Goal: Information Seeking & Learning: Learn about a topic

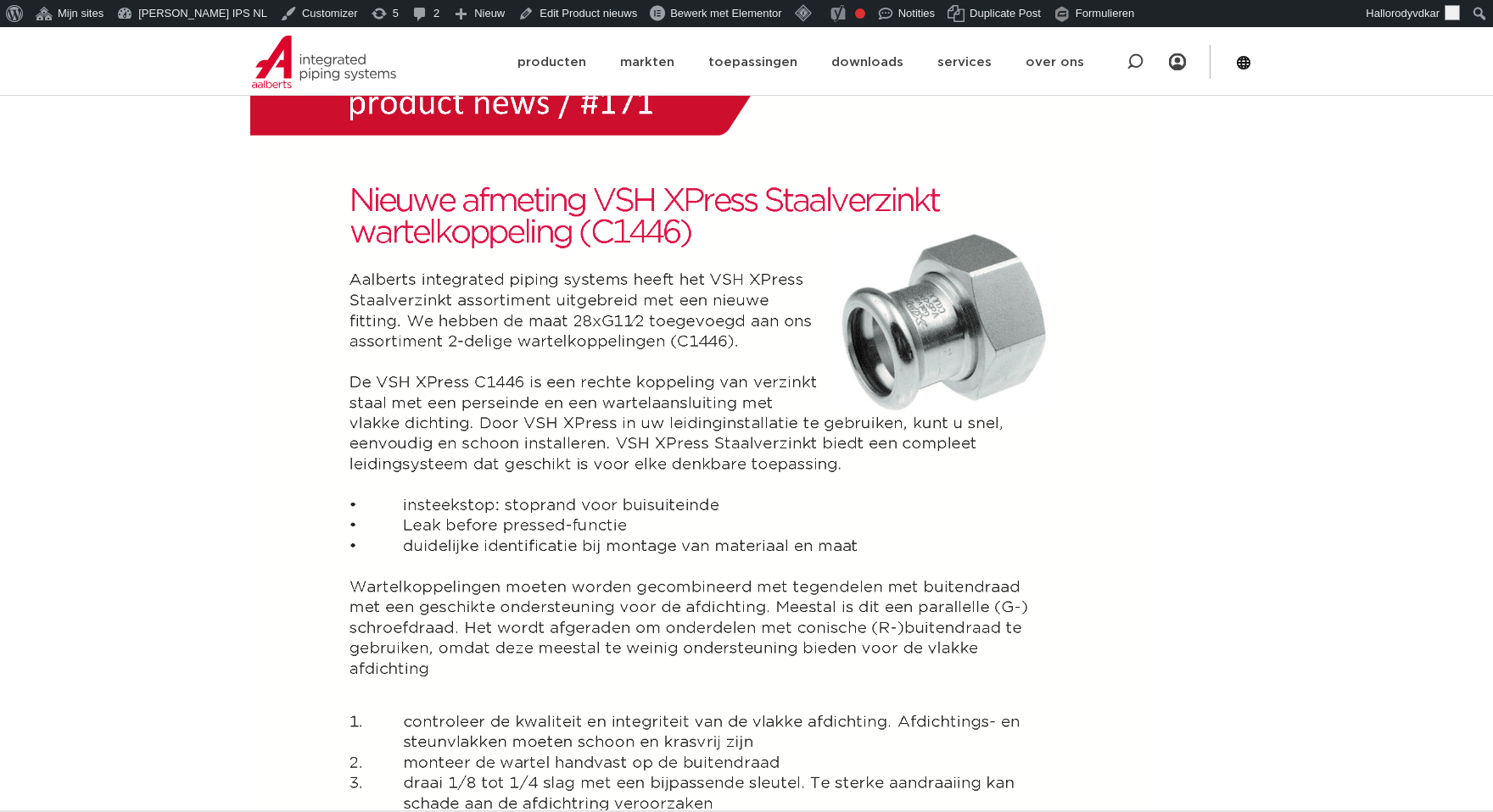
scroll to position [387, 0]
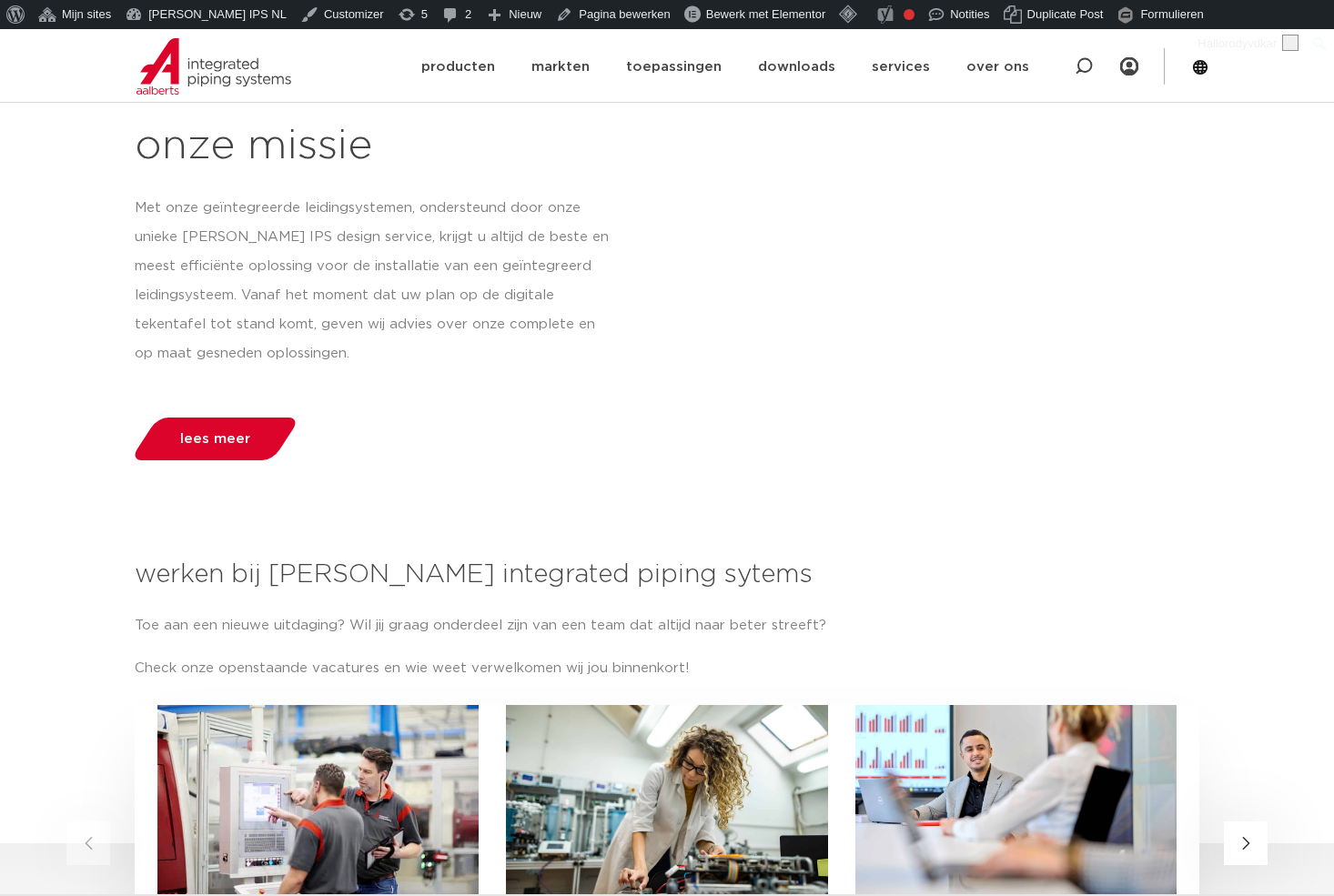
scroll to position [2585, 0]
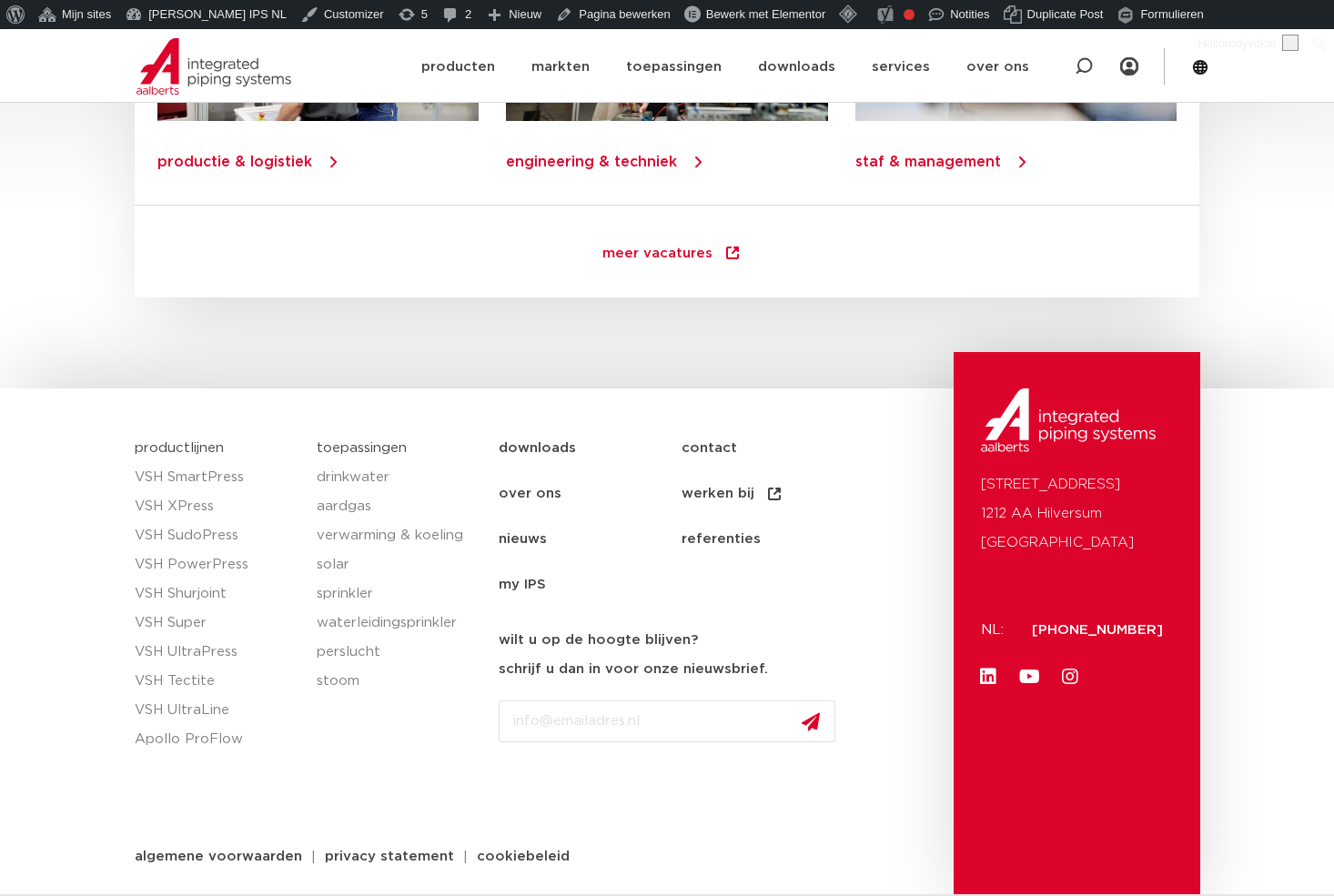
click at [511, 537] on link "nieuws" at bounding box center [590, 539] width 183 height 45
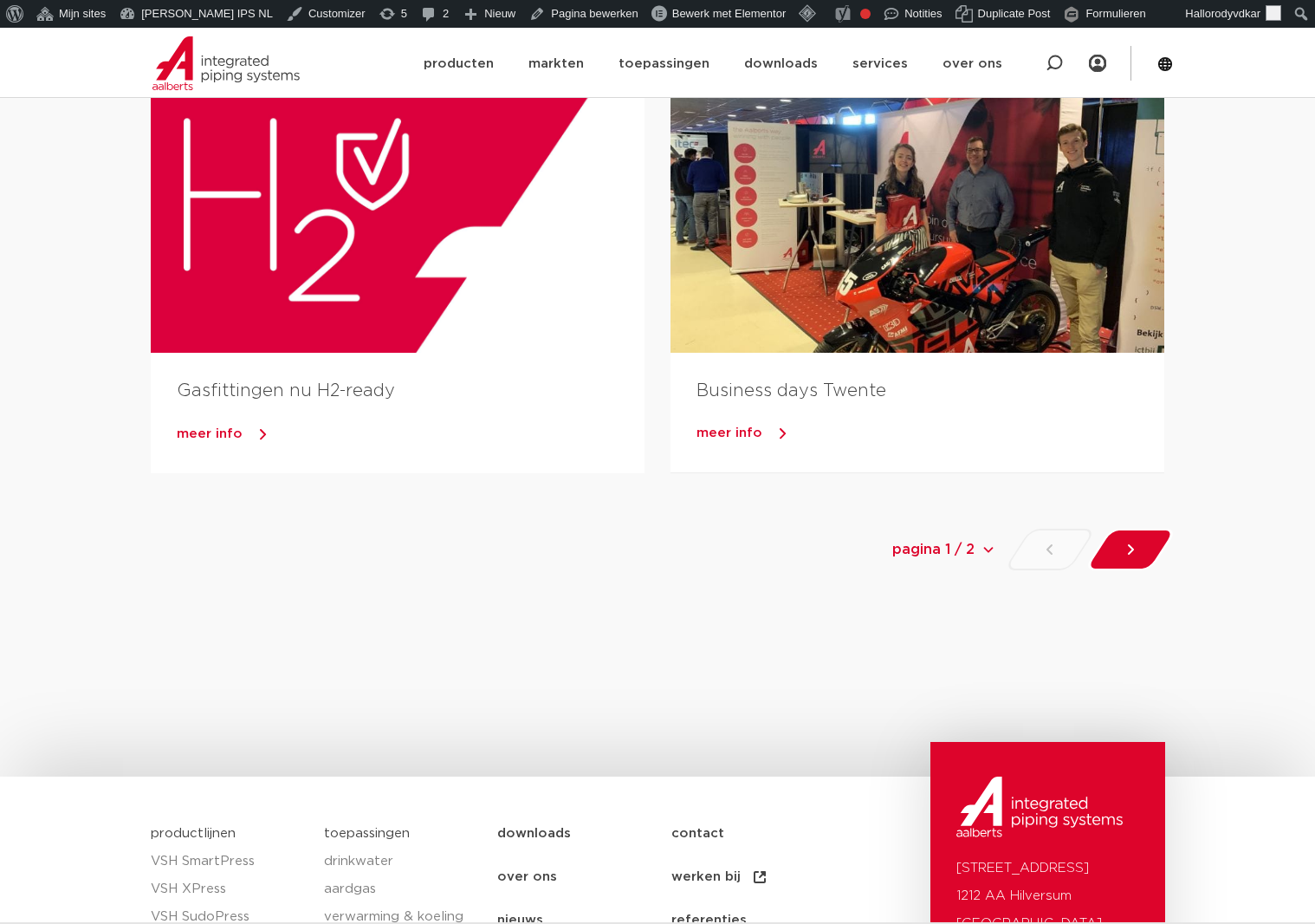
scroll to position [1380, 0]
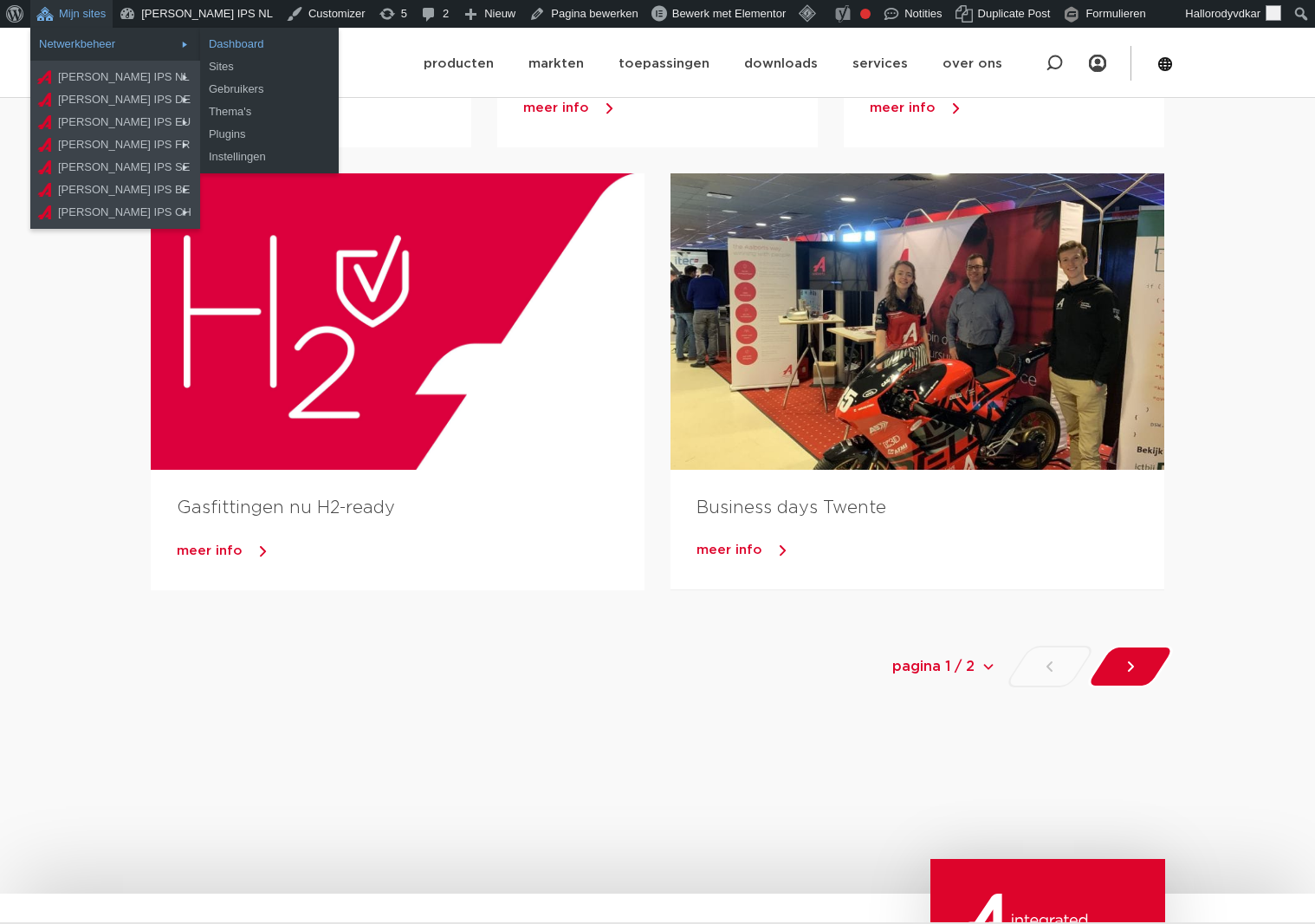
click at [212, 37] on link "Dashboard" at bounding box center [270, 44] width 139 height 23
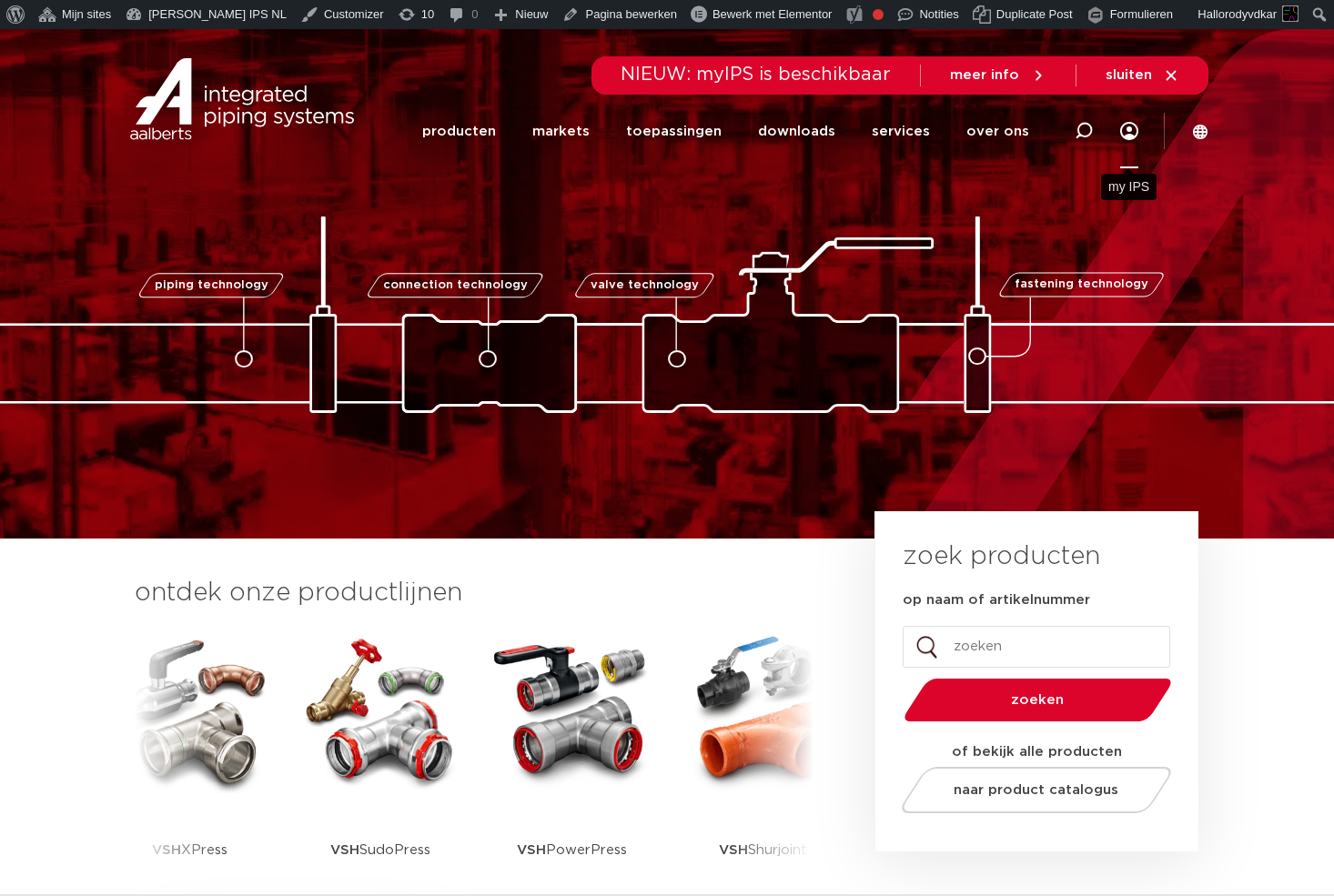
click at [1125, 125] on link "Menu" at bounding box center [1129, 131] width 18 height 75
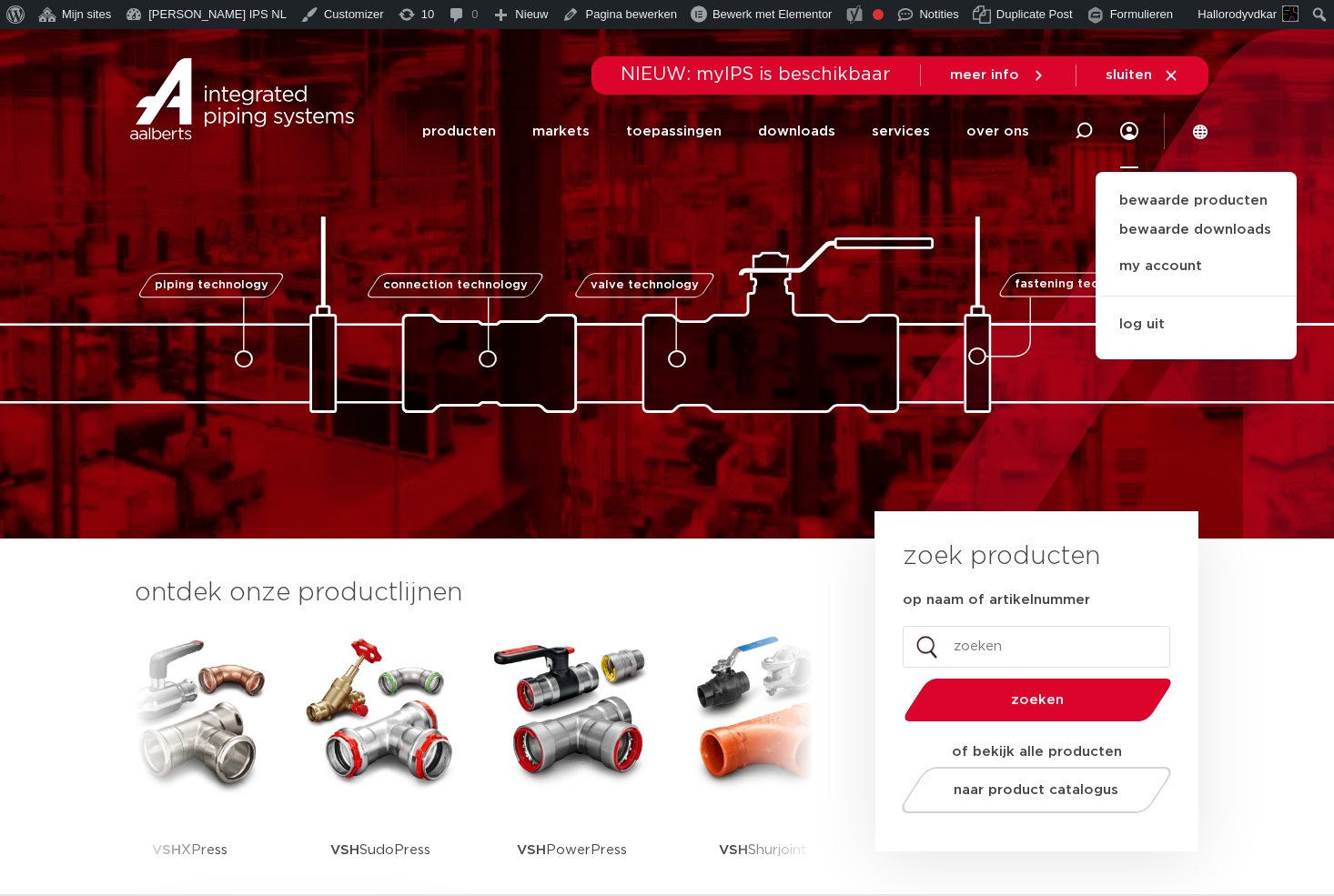
click at [954, 302] on img at bounding box center [667, 315] width 1820 height 197
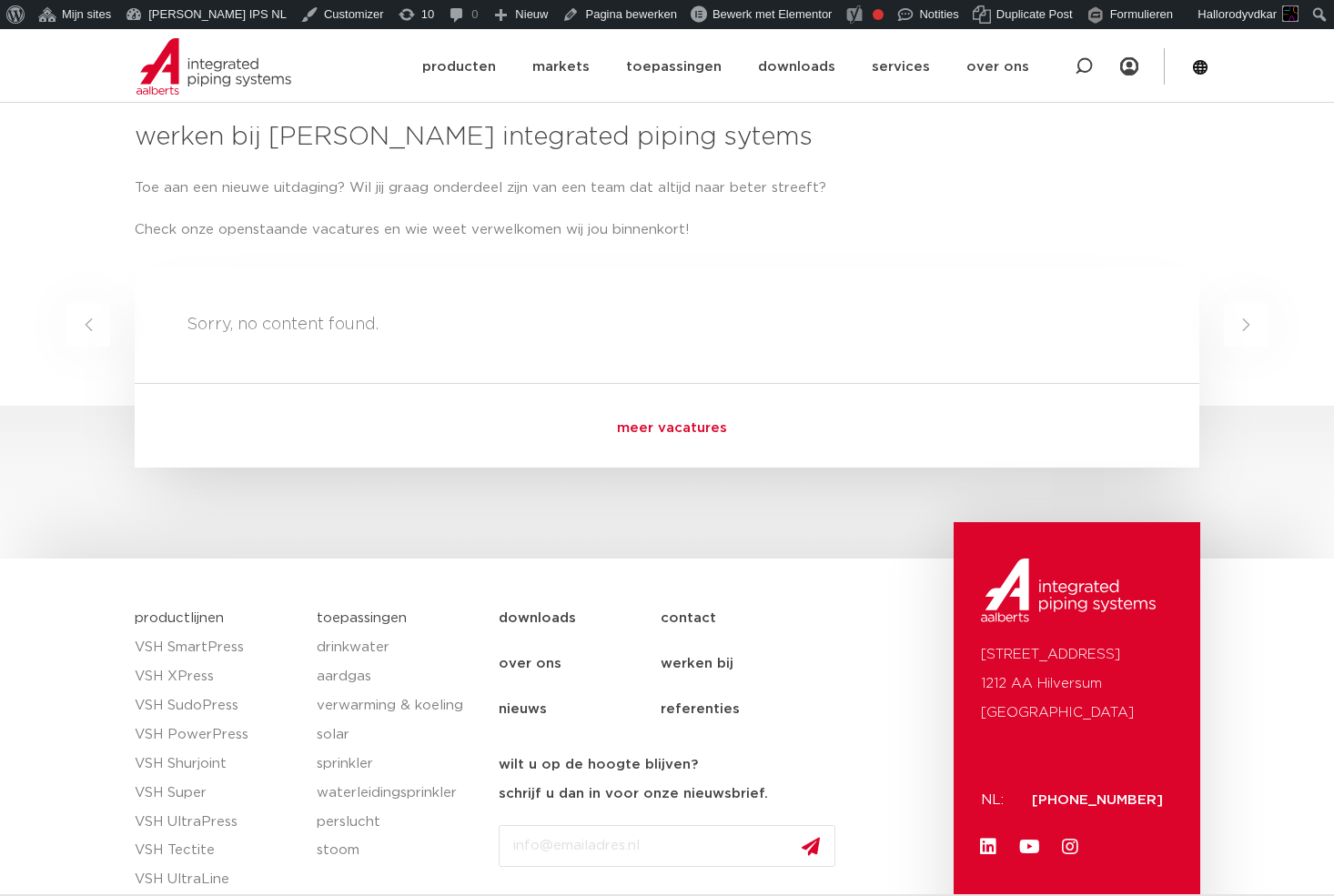
scroll to position [2336, 0]
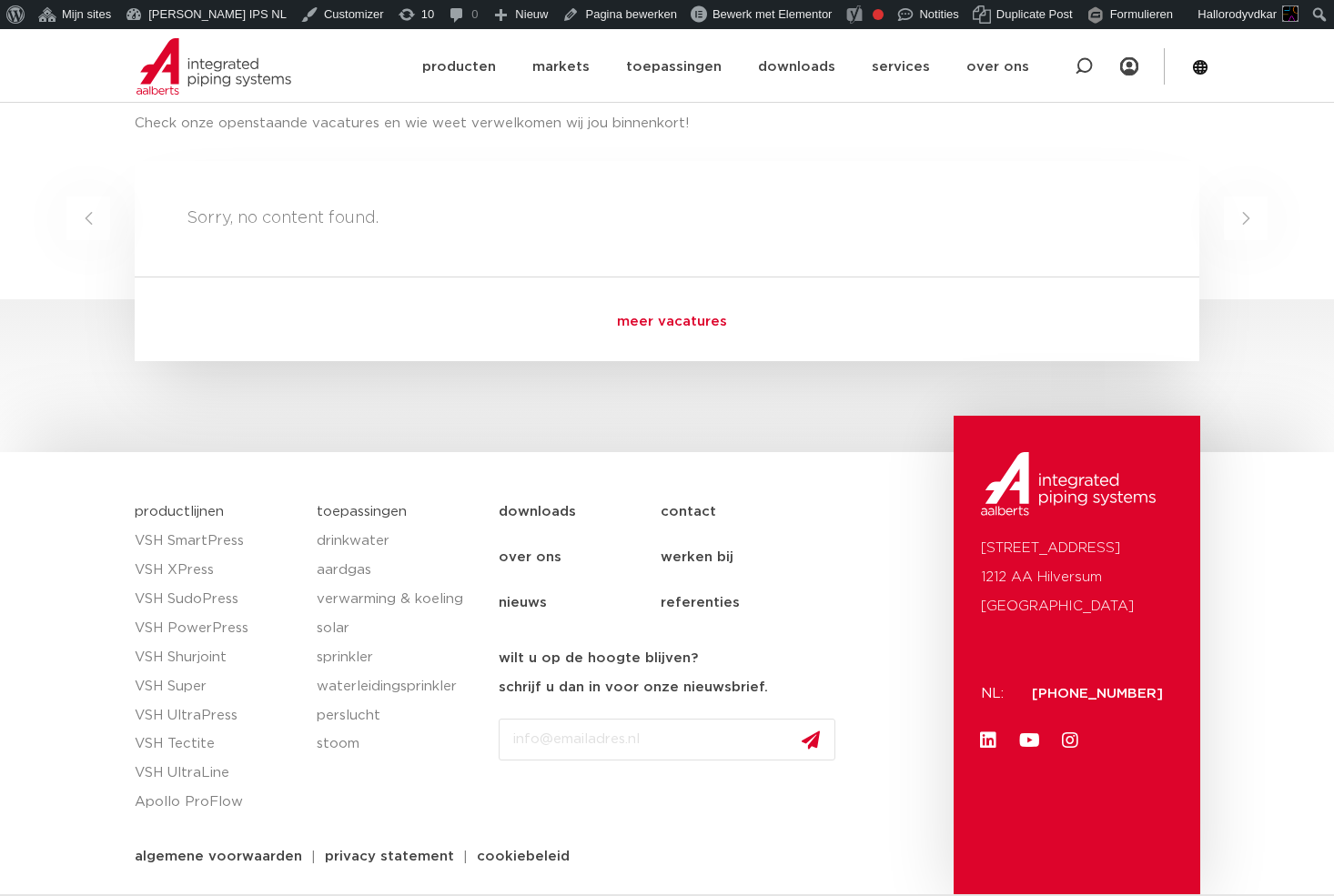
click at [533, 599] on link "nieuws" at bounding box center [579, 603] width 162 height 45
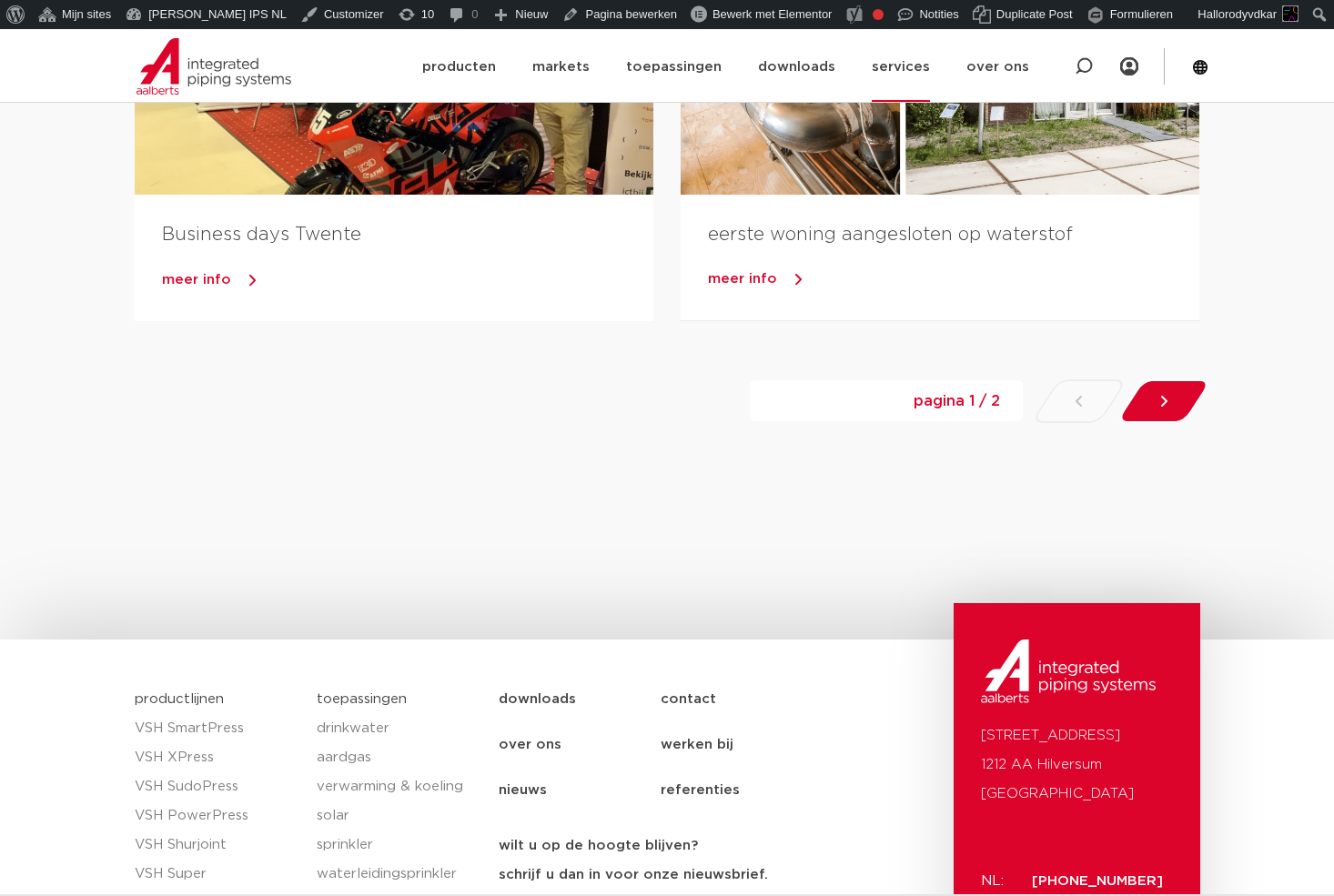
click at [924, 82] on link "services" at bounding box center [900, 66] width 58 height 70
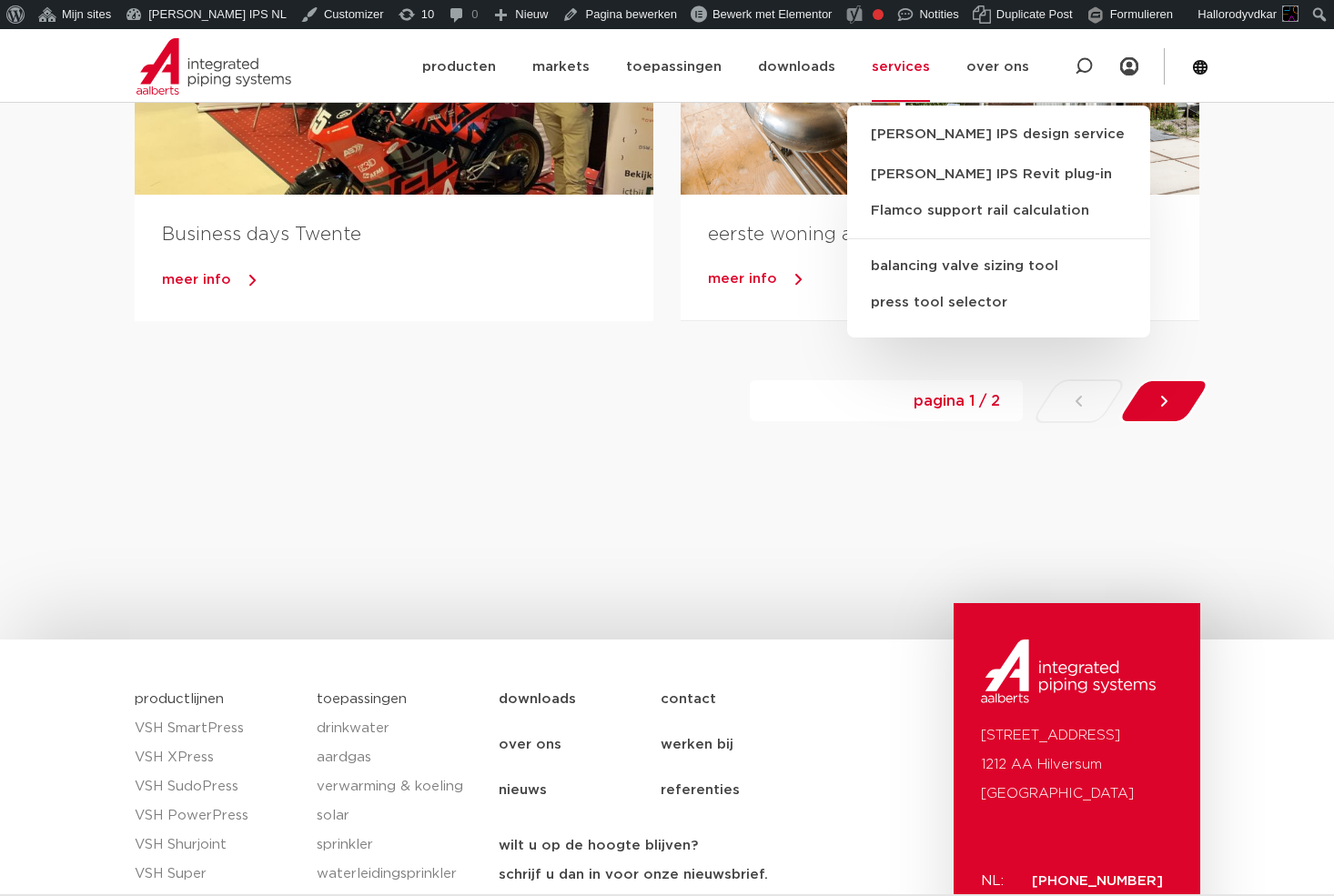
click at [654, 461] on div "1 2 pagina 1 / 2 pagina 1 / 2 1 2 pagina 1 / 2 pagina 1 / 2 1 2" at bounding box center [667, 430] width 1094 height 219
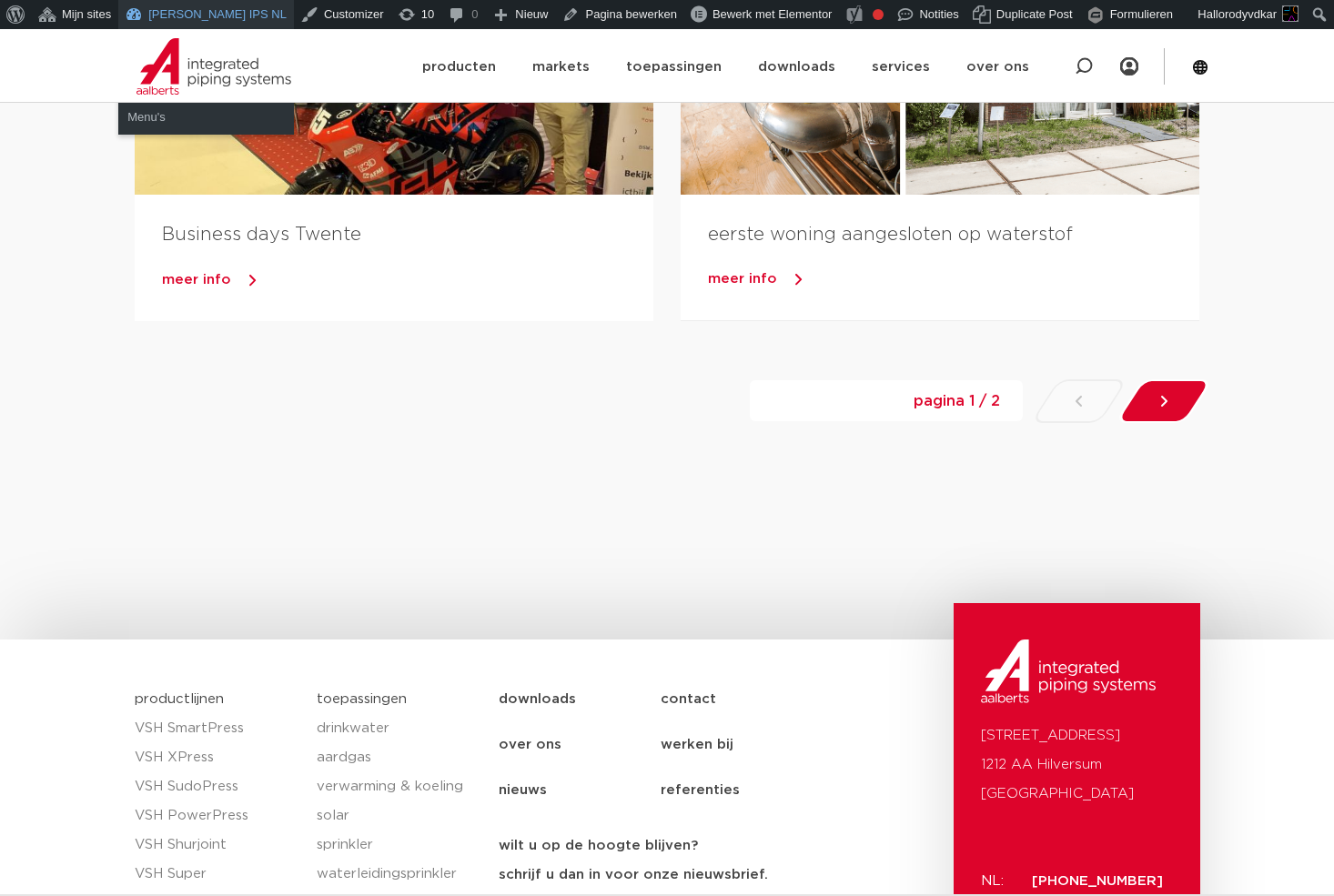
click at [199, 23] on link "[PERSON_NAME] IPS NL" at bounding box center [206, 15] width 175 height 30
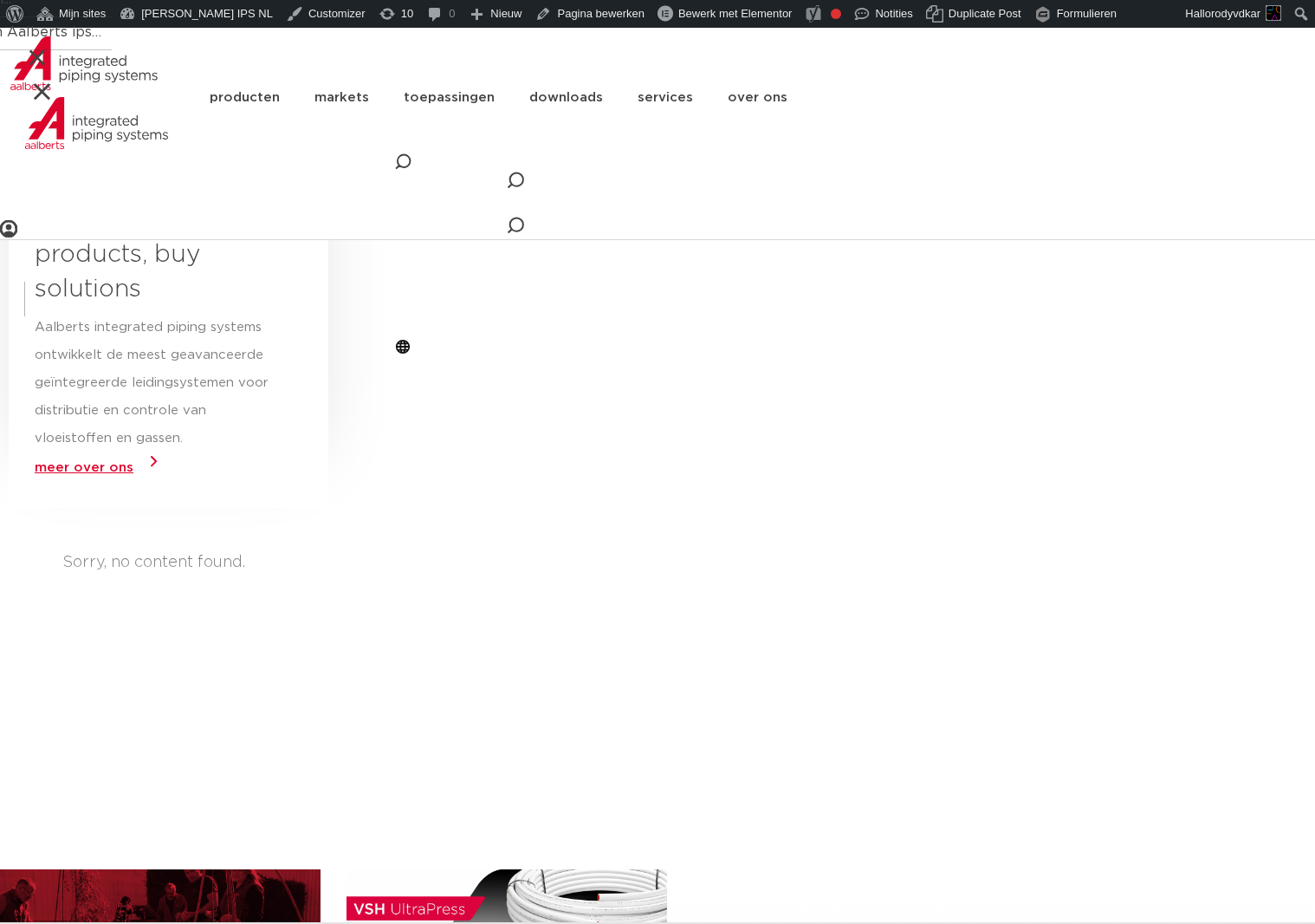
scroll to position [2147, 0]
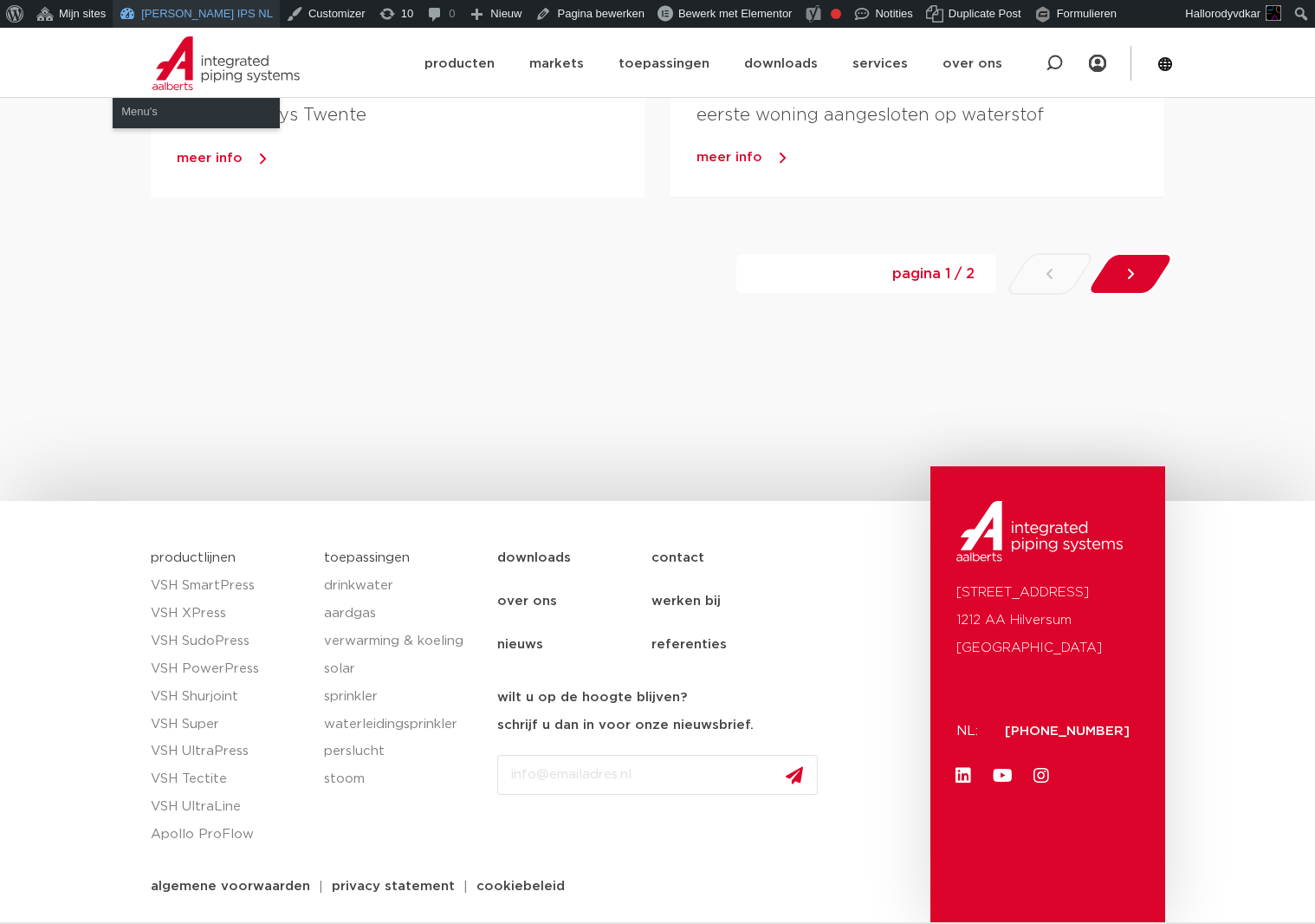
click at [169, 11] on link "[PERSON_NAME] IPS NL" at bounding box center [196, 14] width 167 height 28
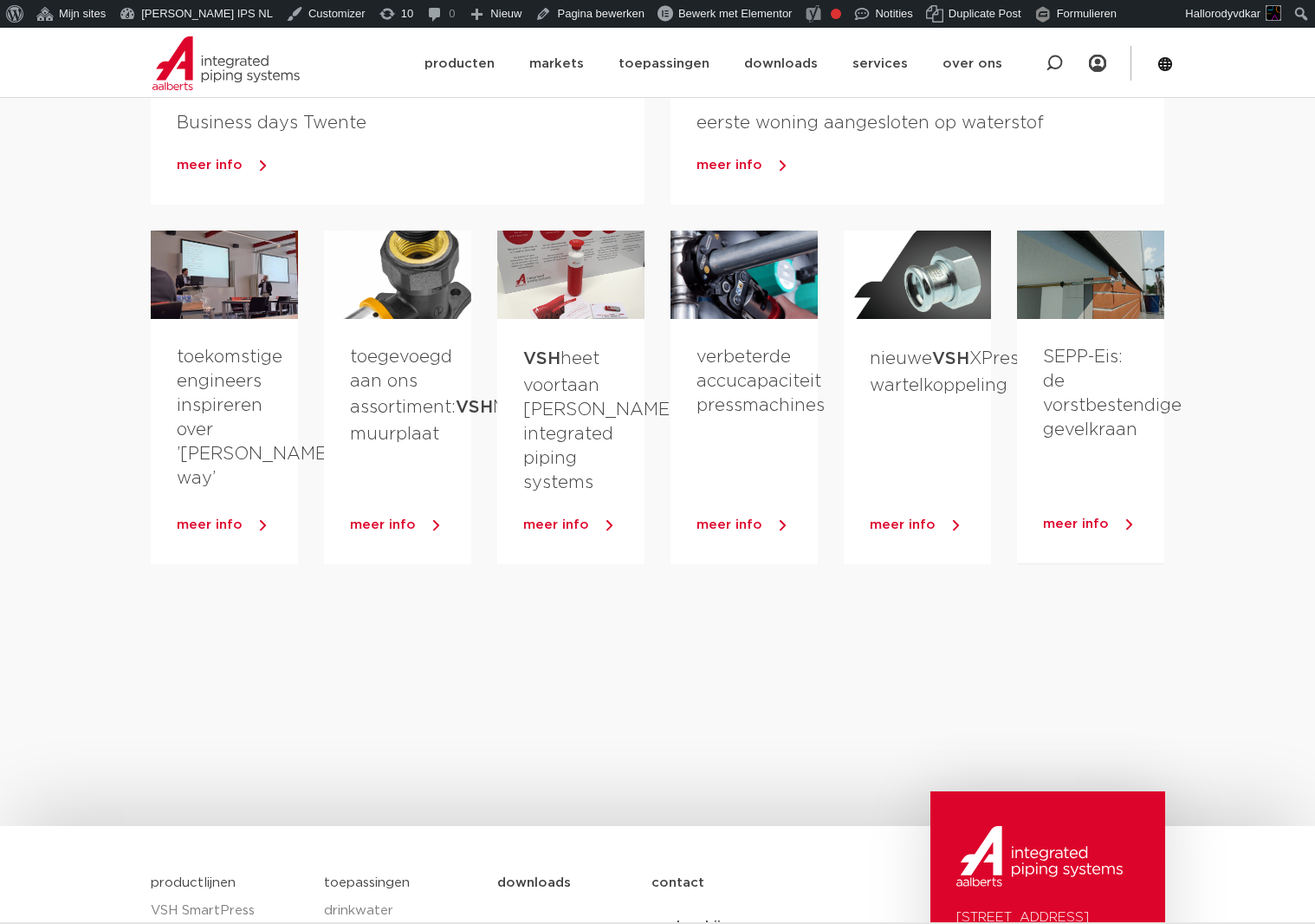
click at [824, 685] on div at bounding box center [658, 647] width 1042 height 166
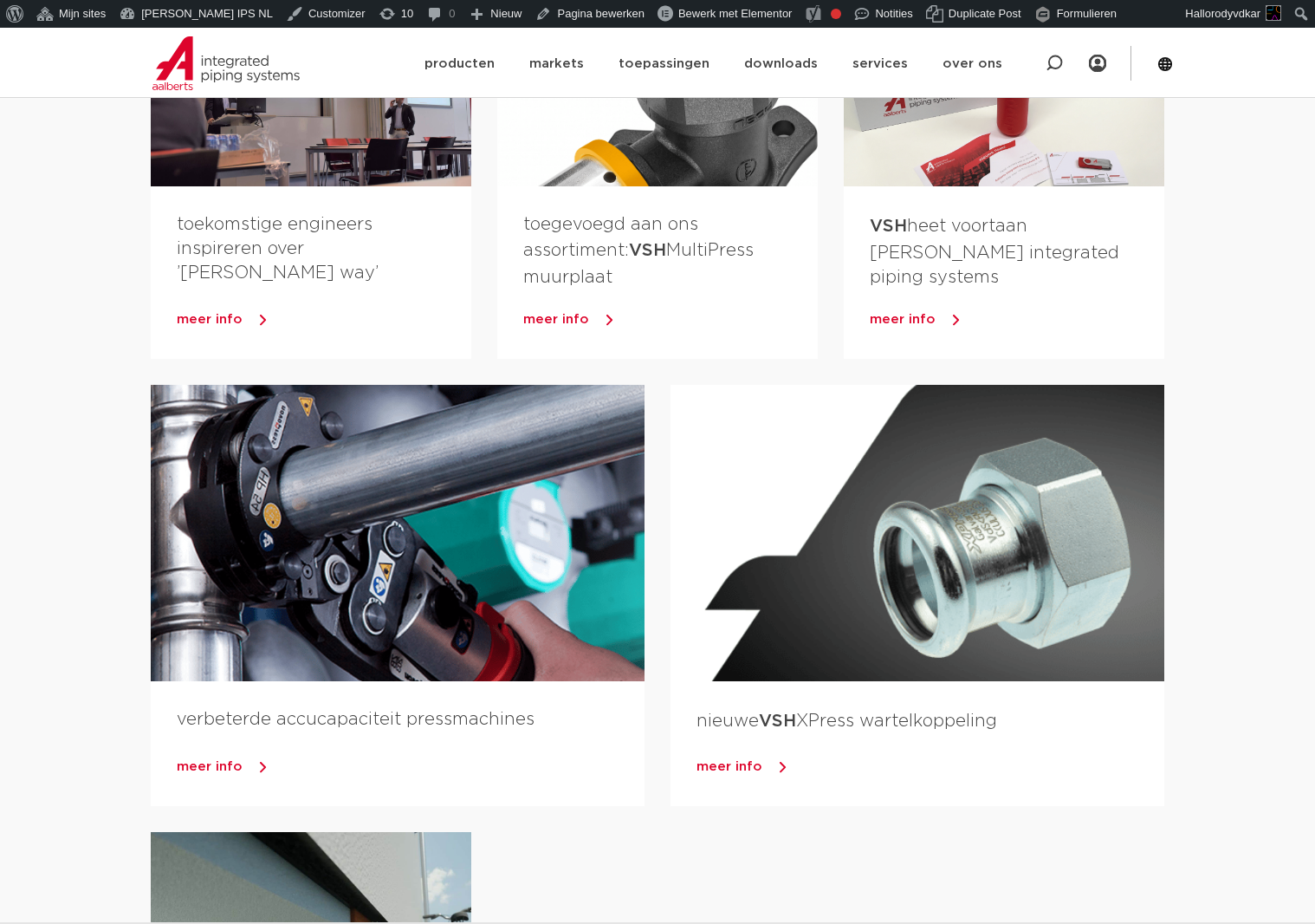
scroll to position [2238, 0]
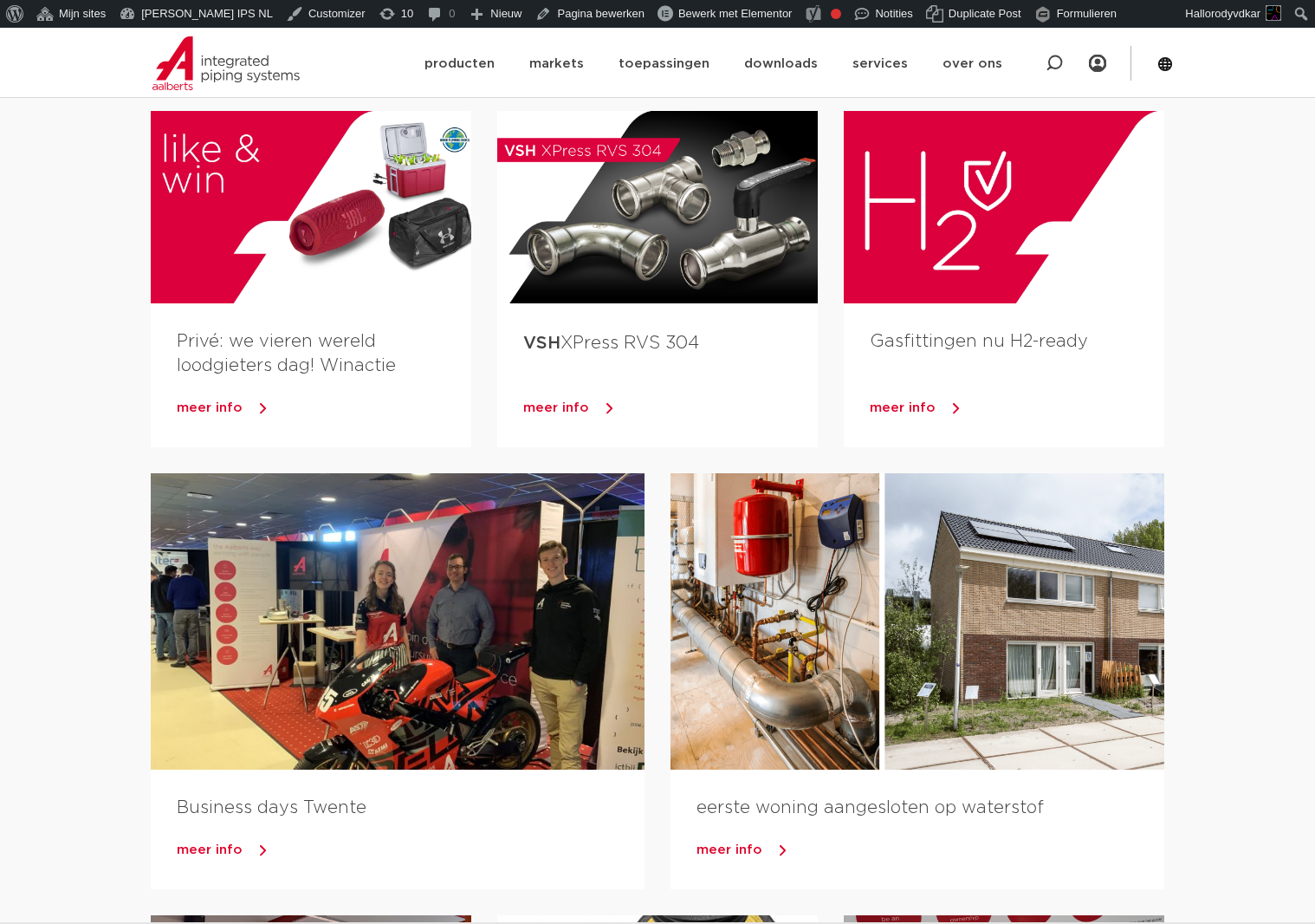
scroll to position [993, 0]
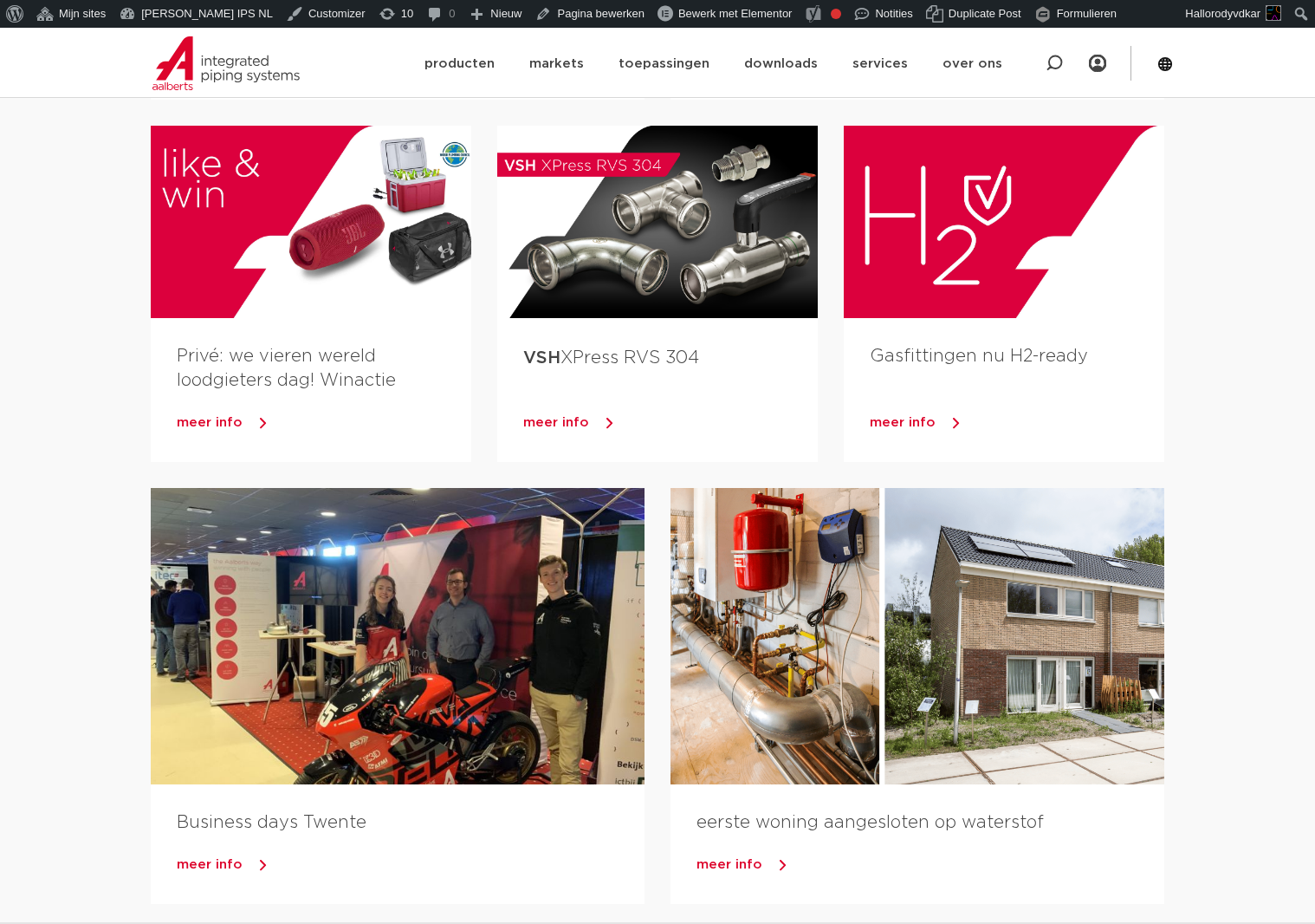
click at [18, 588] on section "“red goes green” voor World Sustainability Day meer info nieuw: VSH MultiPress …" at bounding box center [658, 840] width 1315 height 3053
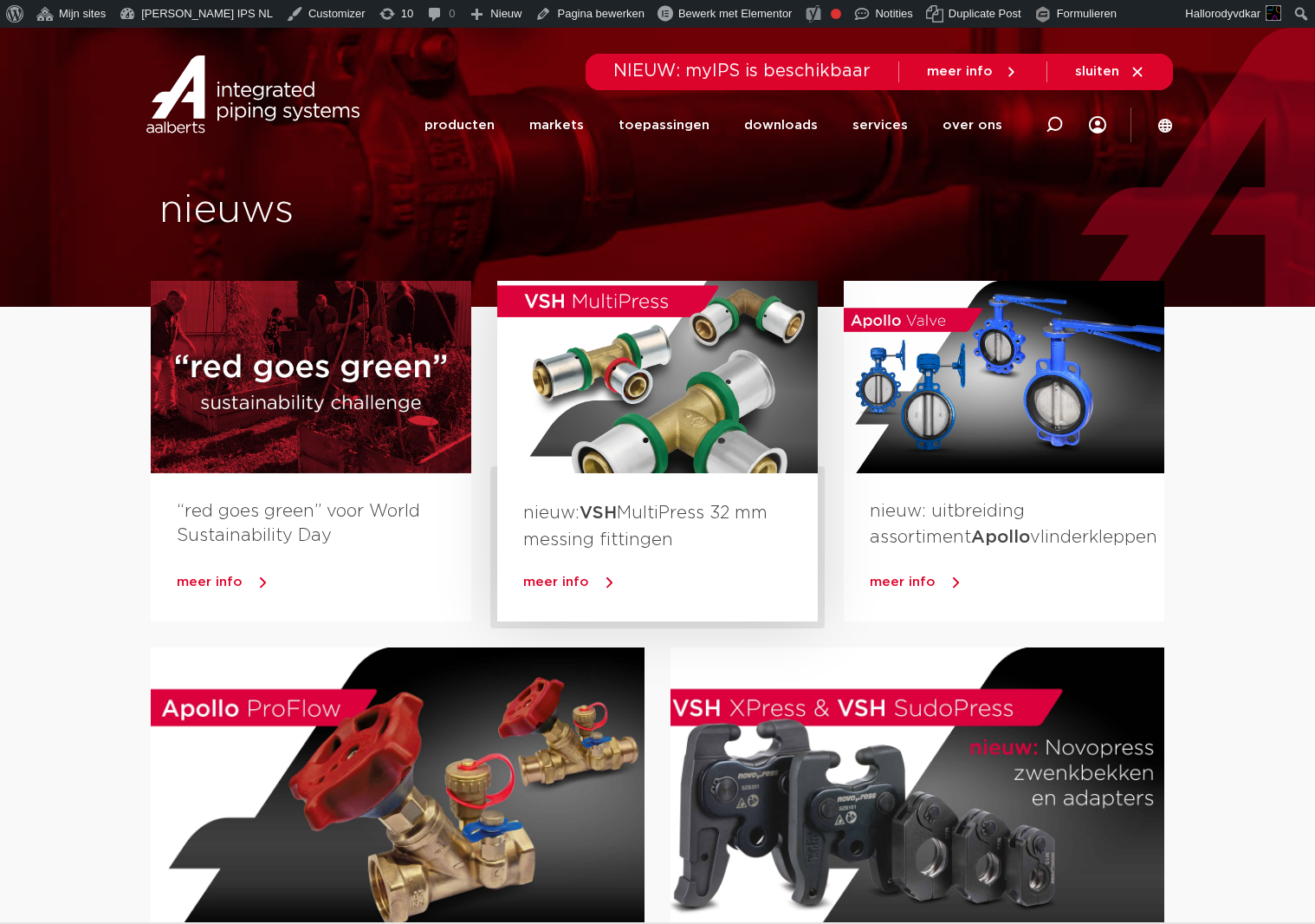
click at [575, 585] on span "meer info" at bounding box center [556, 581] width 66 height 13
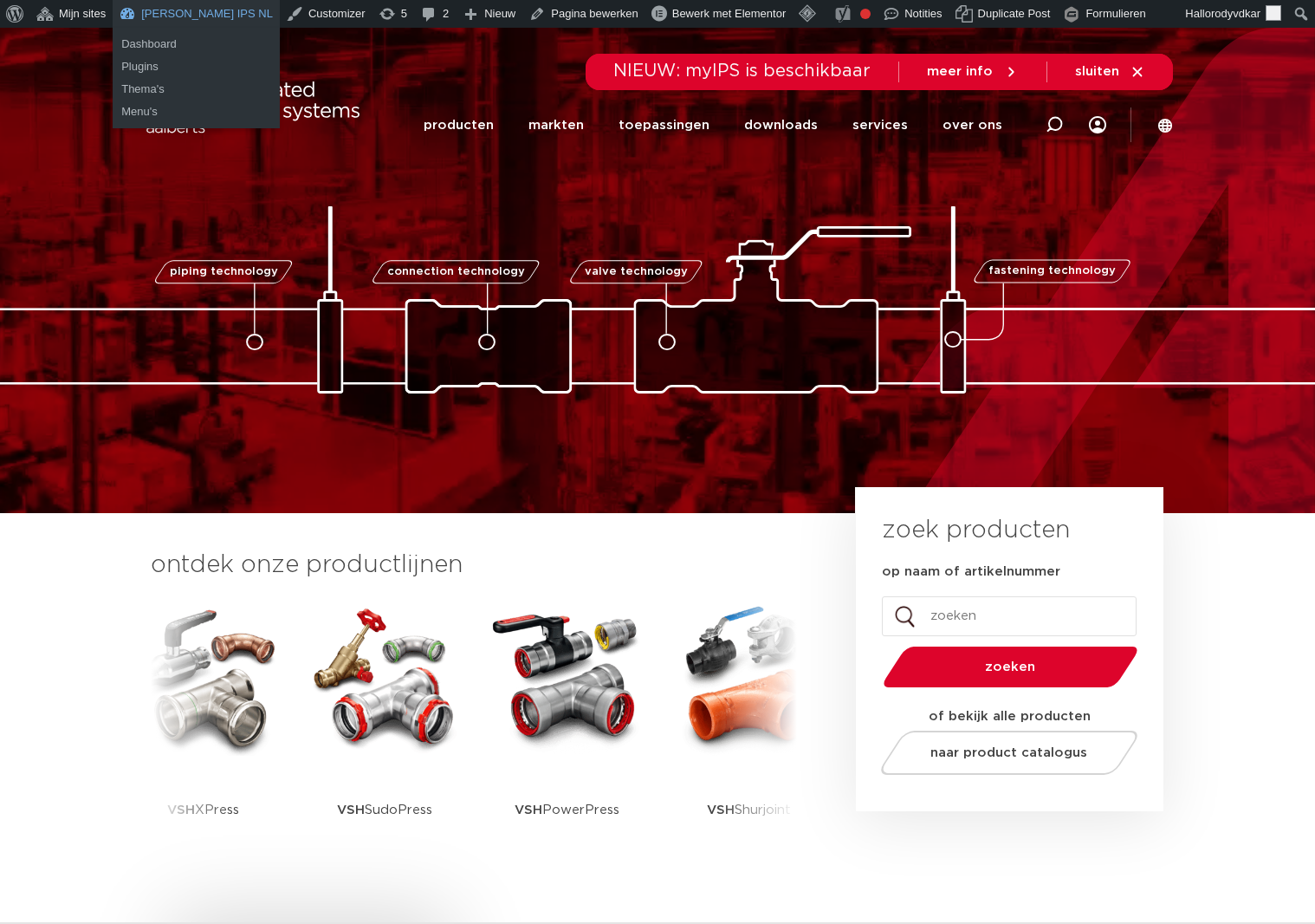
click at [155, 11] on link "[PERSON_NAME] IPS NL" at bounding box center [196, 14] width 167 height 28
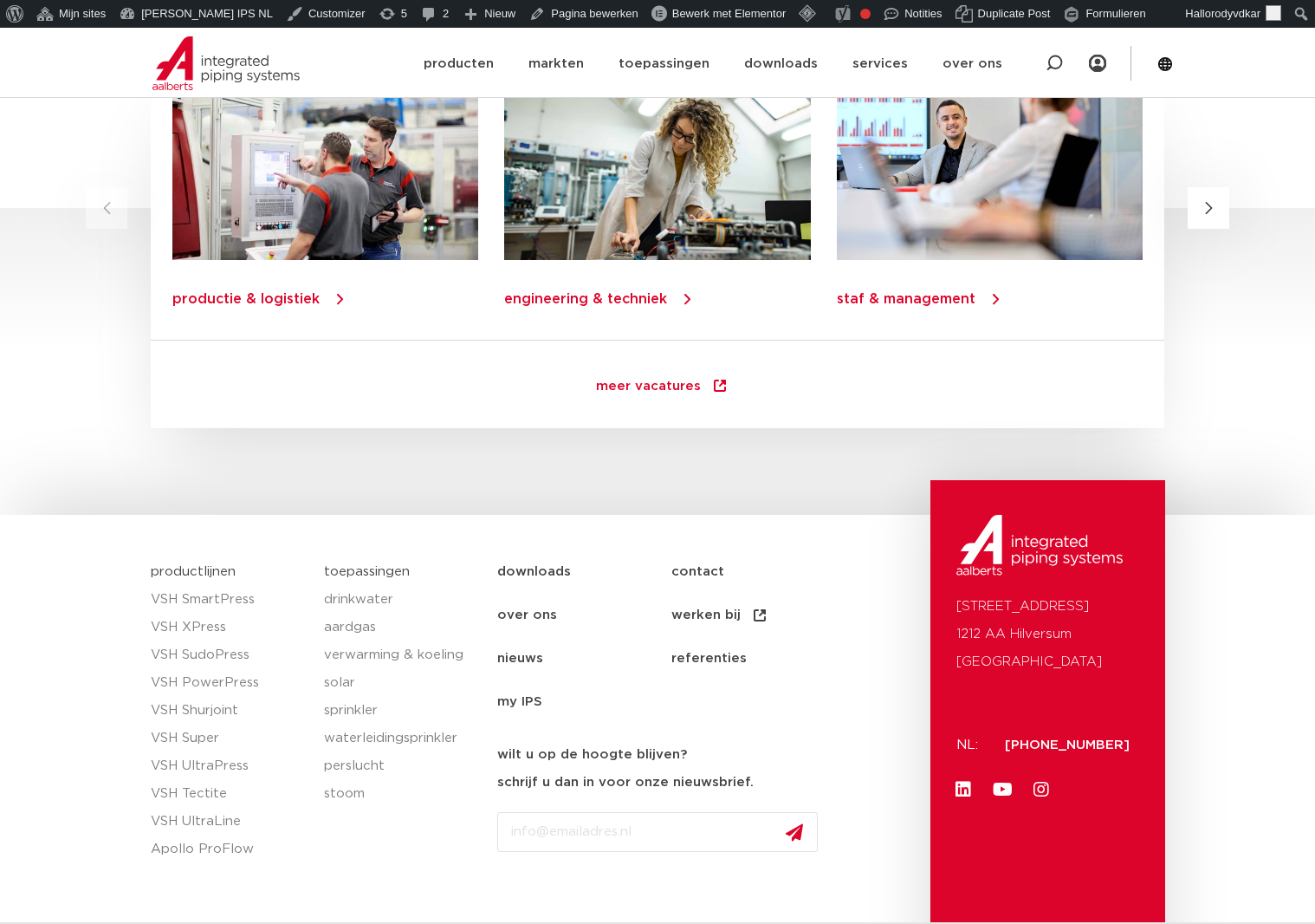
scroll to position [2368, 0]
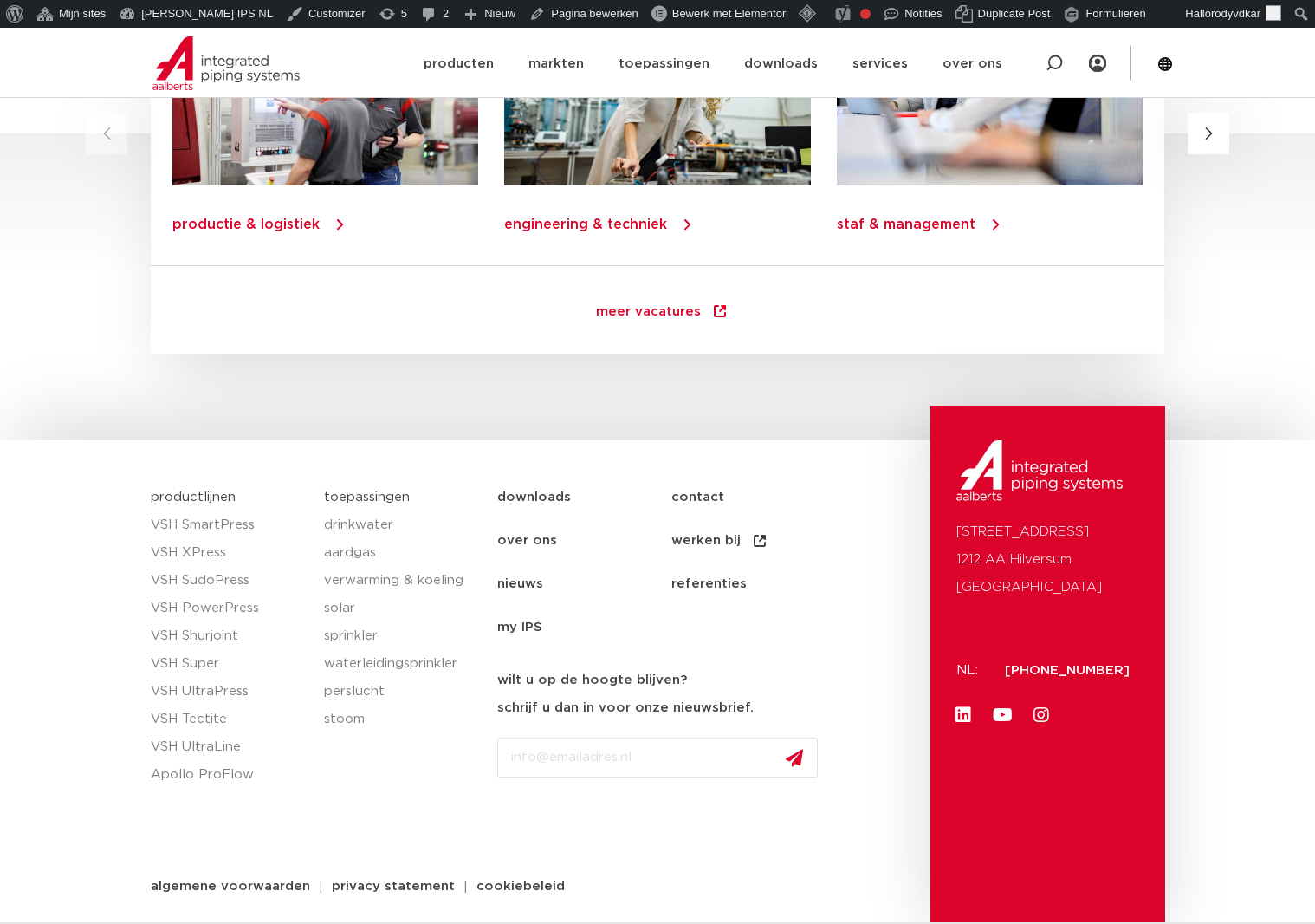
click at [544, 591] on link "nieuws" at bounding box center [585, 584] width 174 height 43
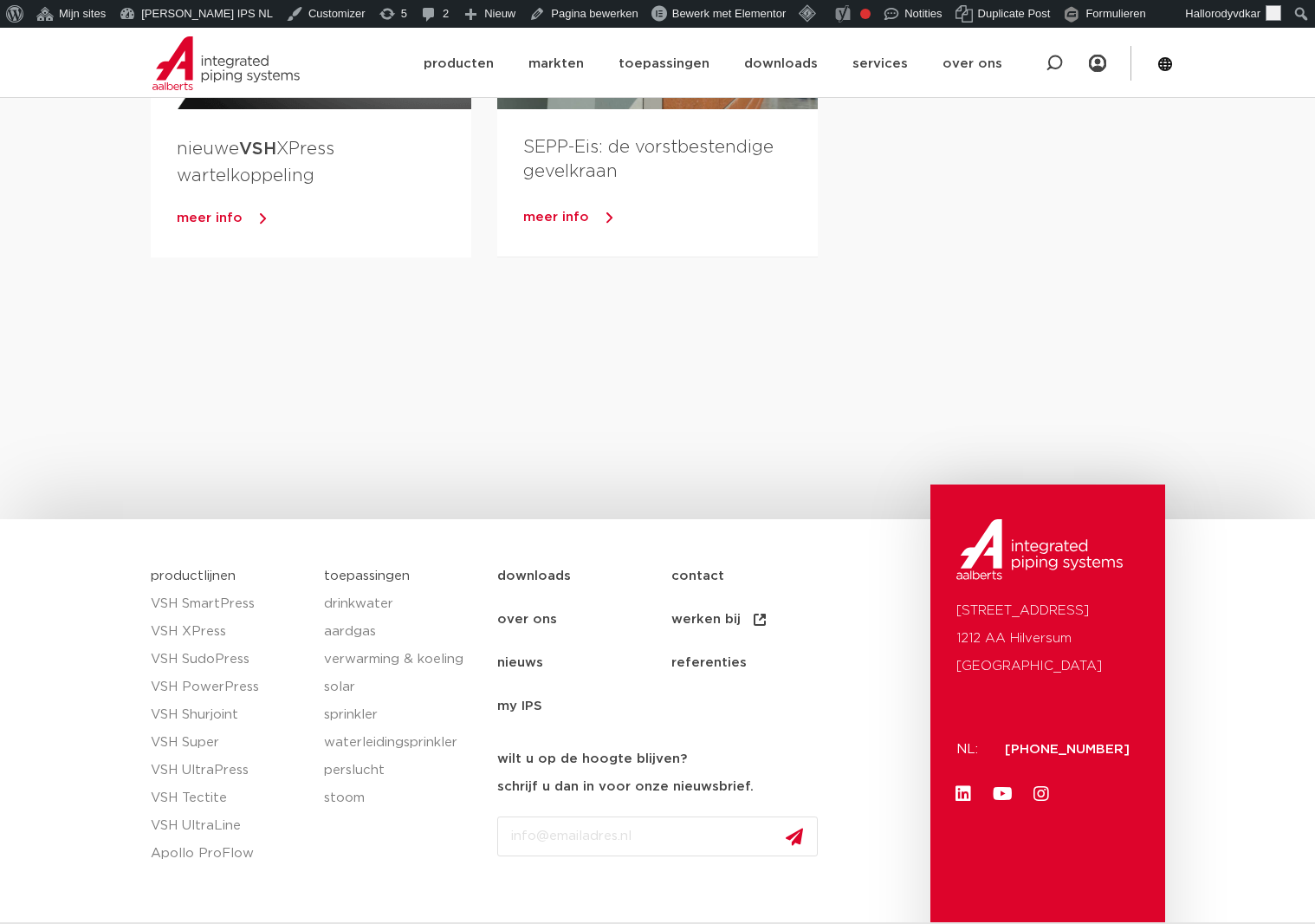
scroll to position [3020, 0]
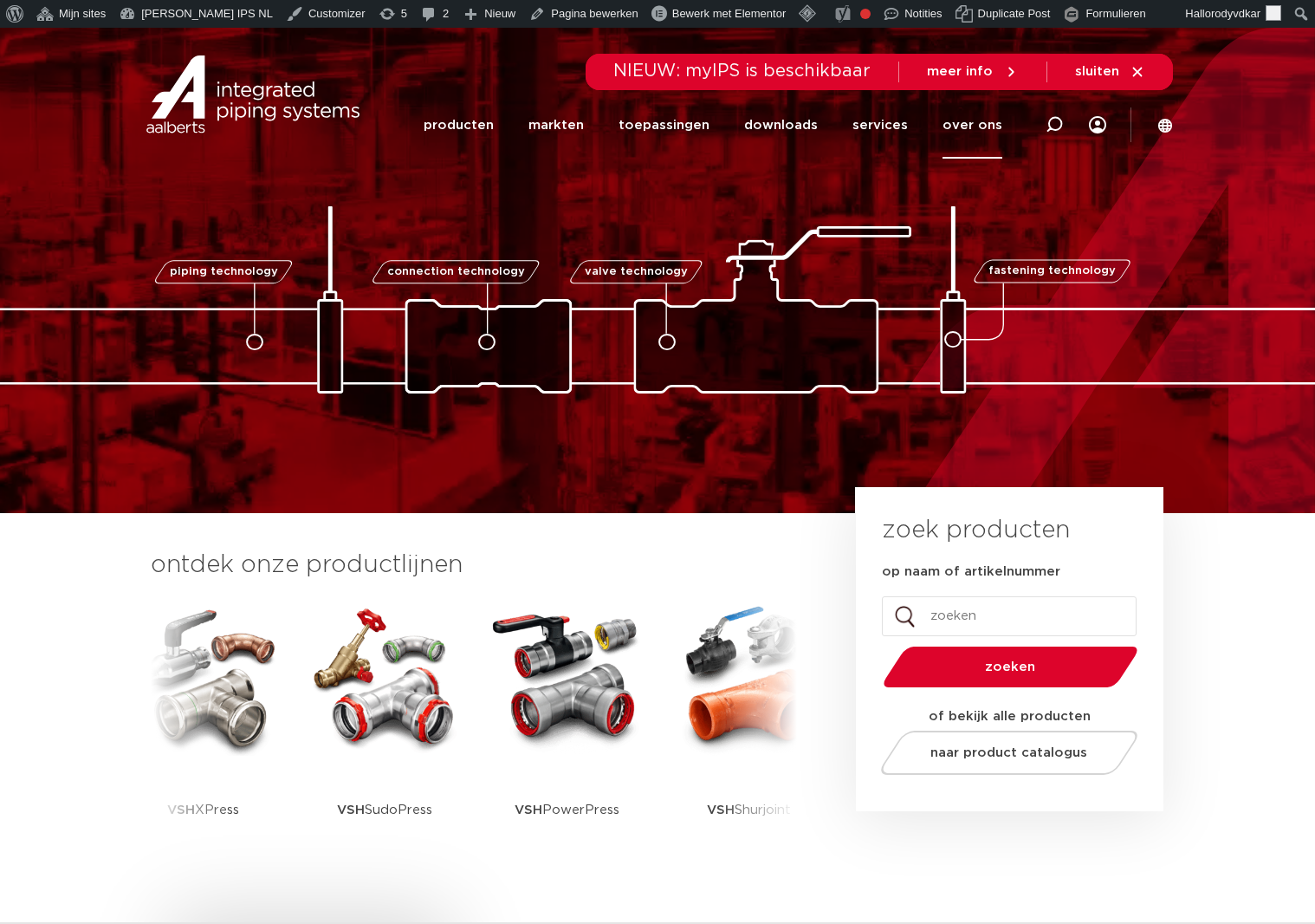
click at [969, 127] on link "over ons" at bounding box center [972, 125] width 60 height 67
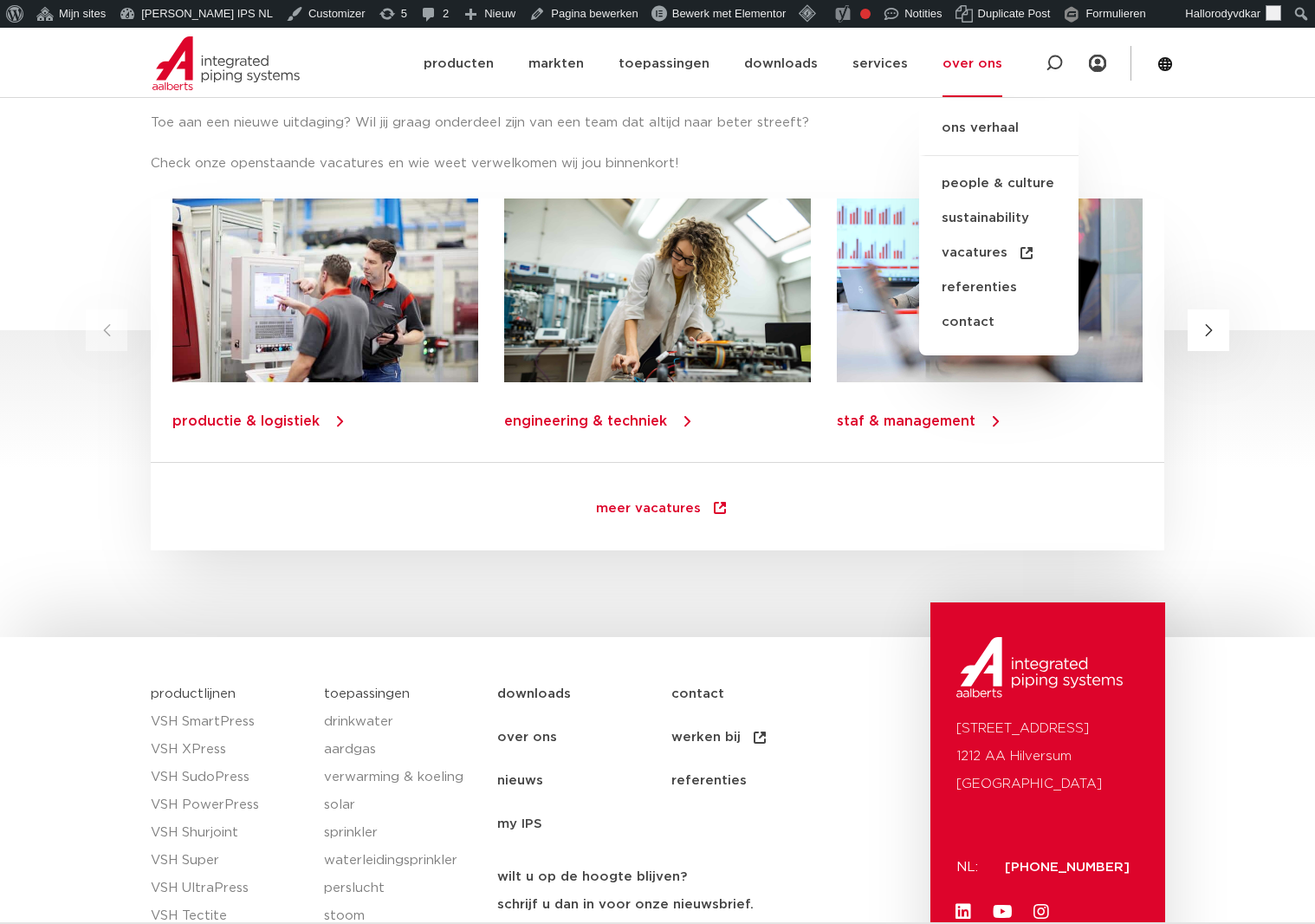
scroll to position [2392, 0]
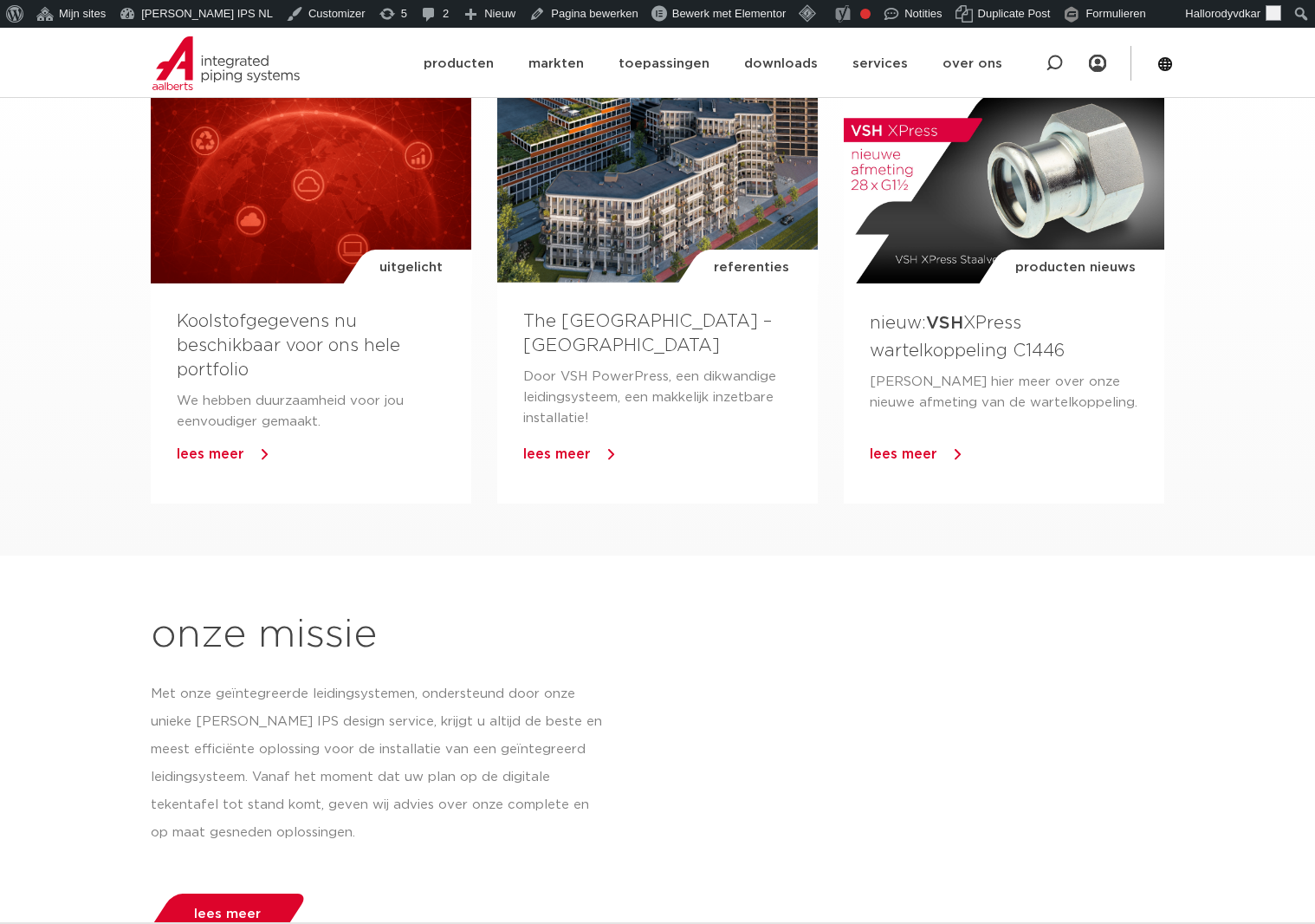
scroll to position [1119, 0]
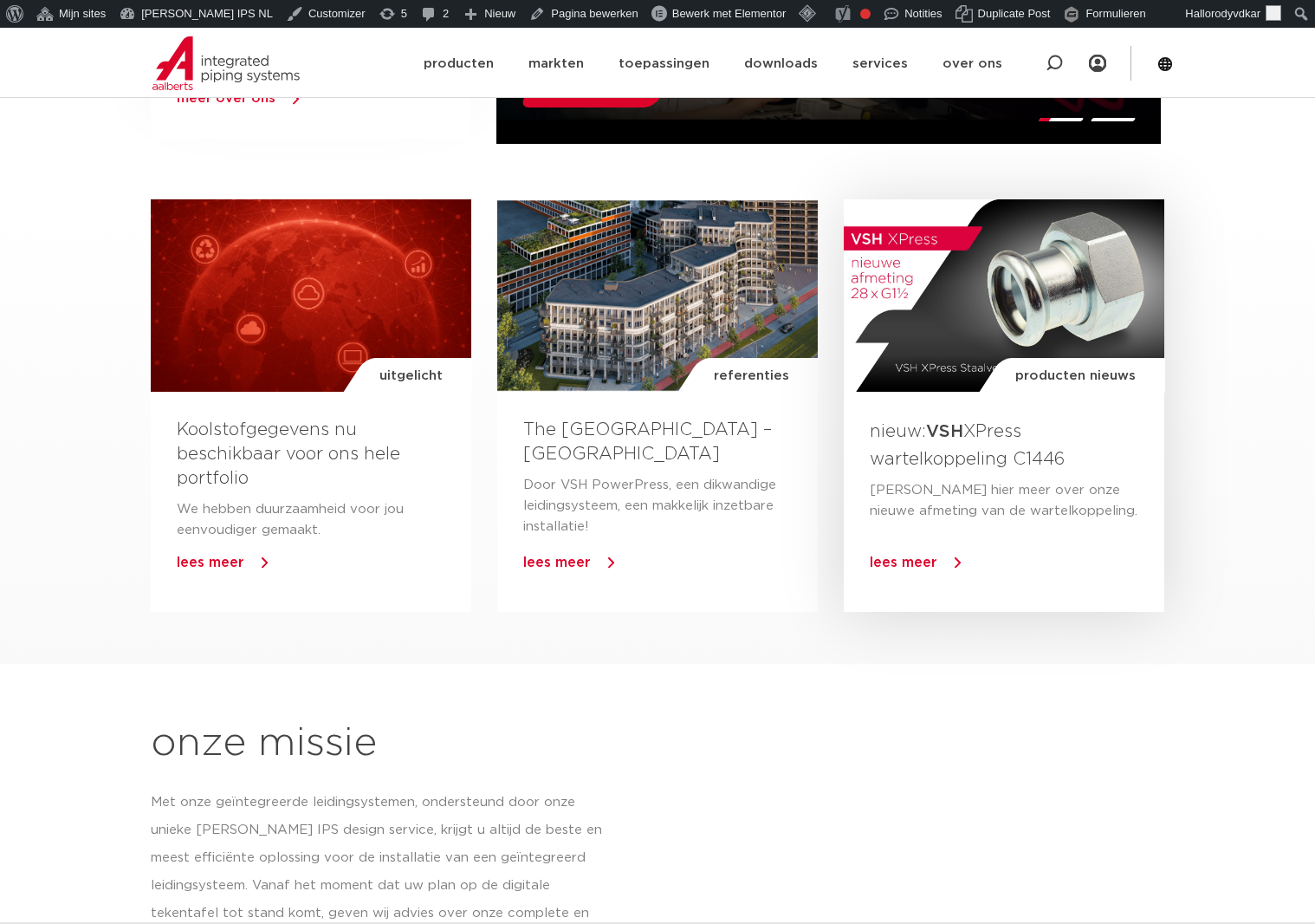
click at [909, 558] on span "lees meer" at bounding box center [904, 563] width 68 height 14
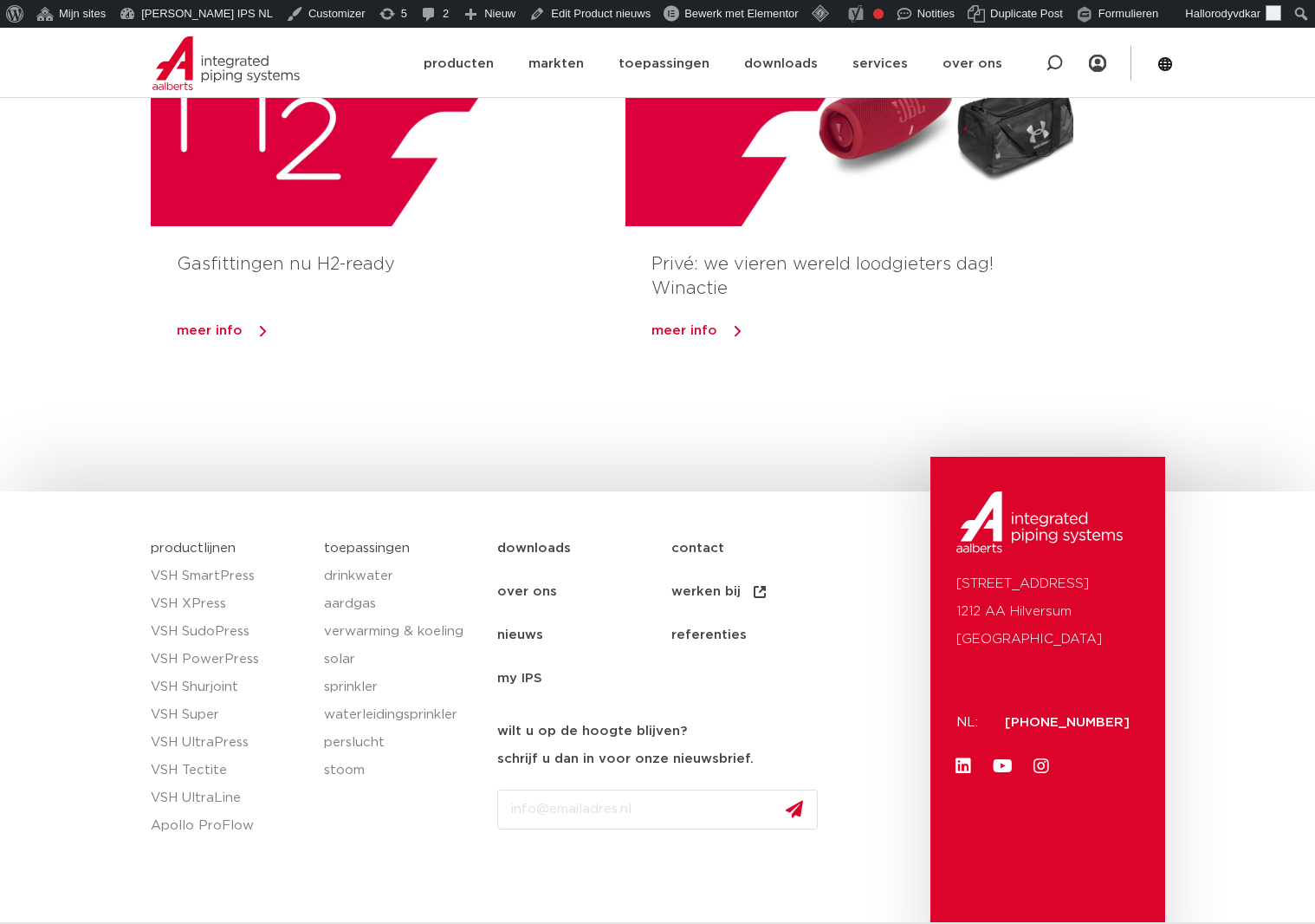
scroll to position [2983, 0]
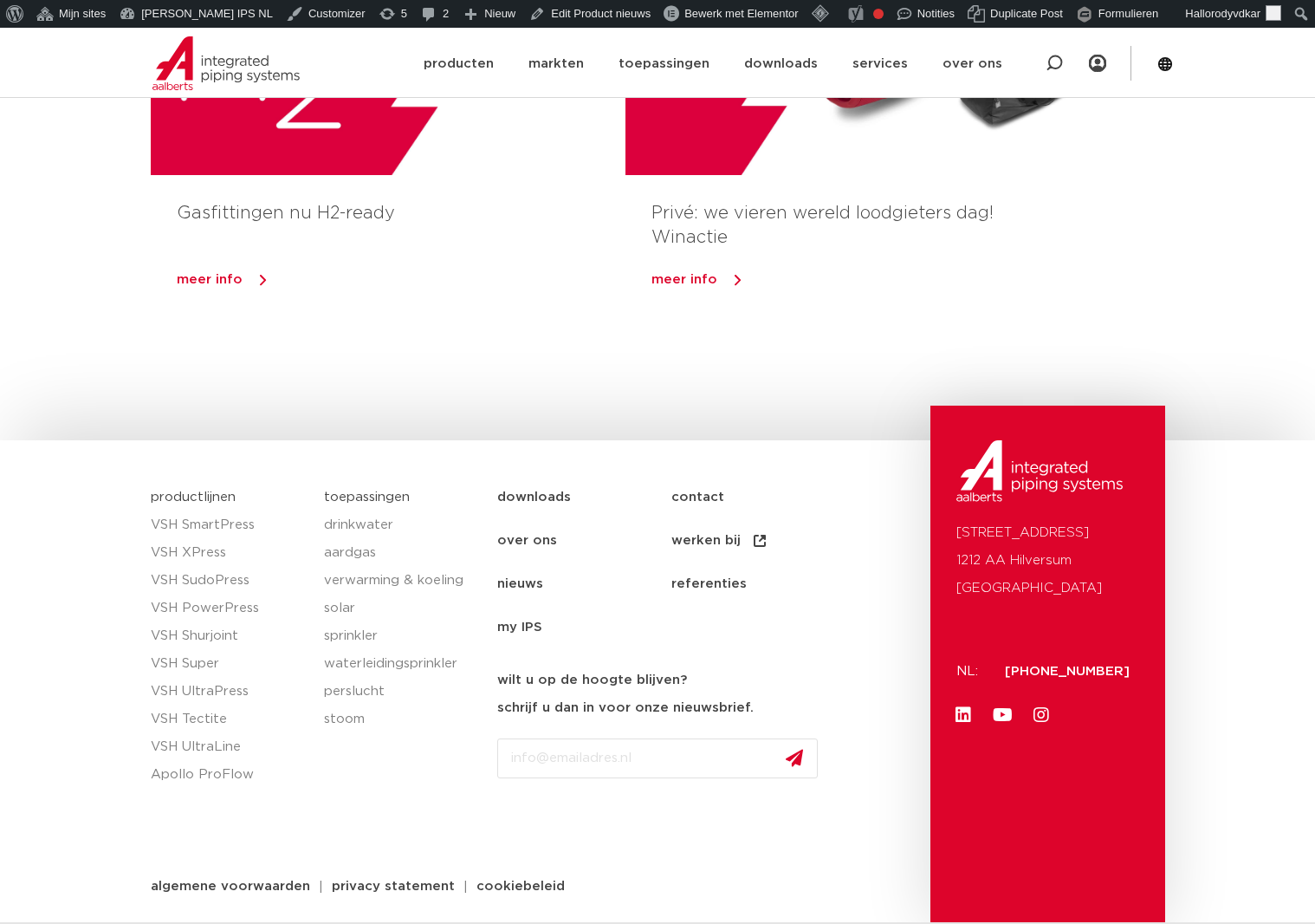
click at [531, 579] on link "nieuws" at bounding box center [585, 584] width 174 height 43
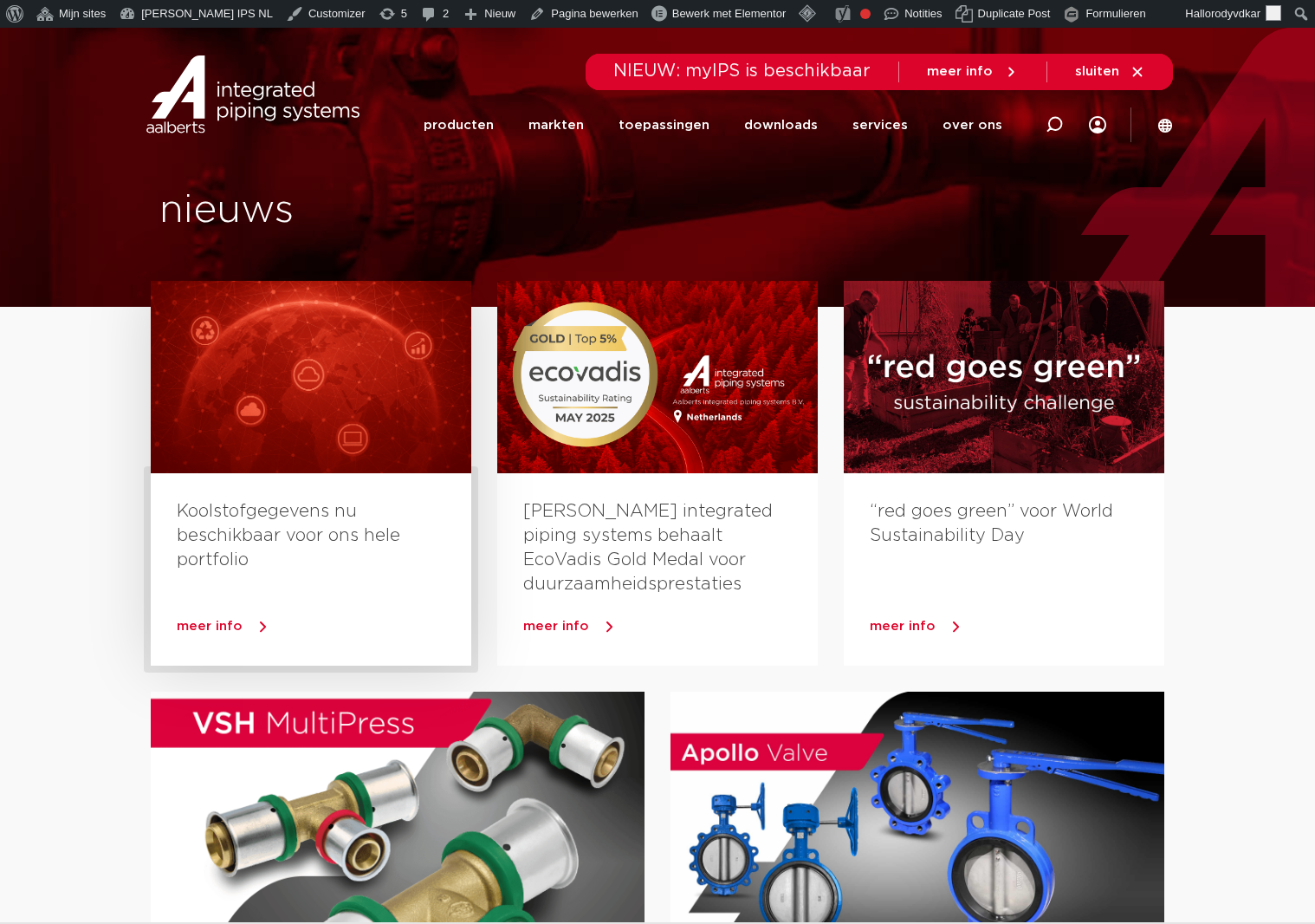
click at [269, 541] on link "Koolstofgegevens nu beschikbaar voor ons hele portfolio" at bounding box center [288, 535] width 223 height 66
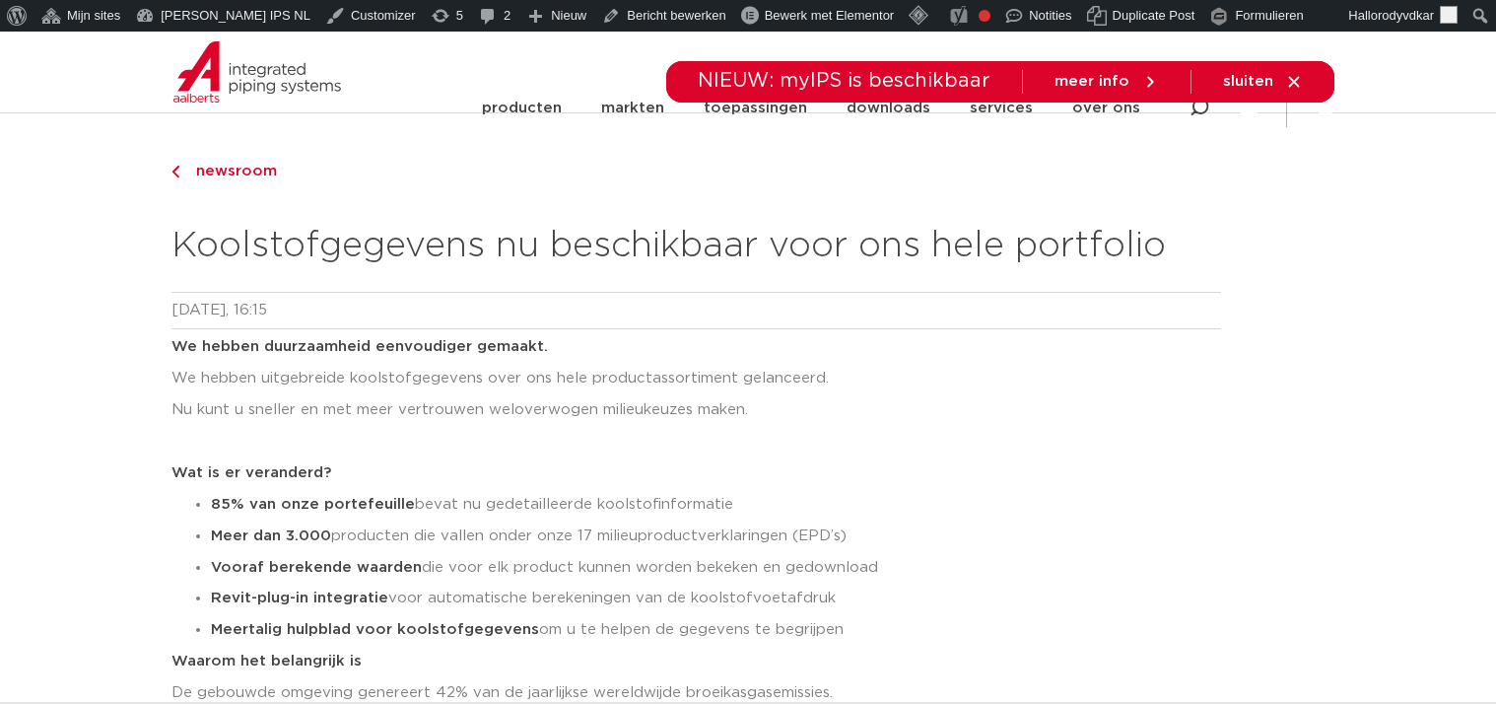
click at [958, 503] on li "85% van onze portefeuille bevat nu gedetailleerde koolstofinformatie" at bounding box center [716, 505] width 1010 height 32
click at [1205, 502] on li "85% van onze portefeuille bevat nu gedetailleerde koolstofinformatie" at bounding box center [716, 505] width 1010 height 32
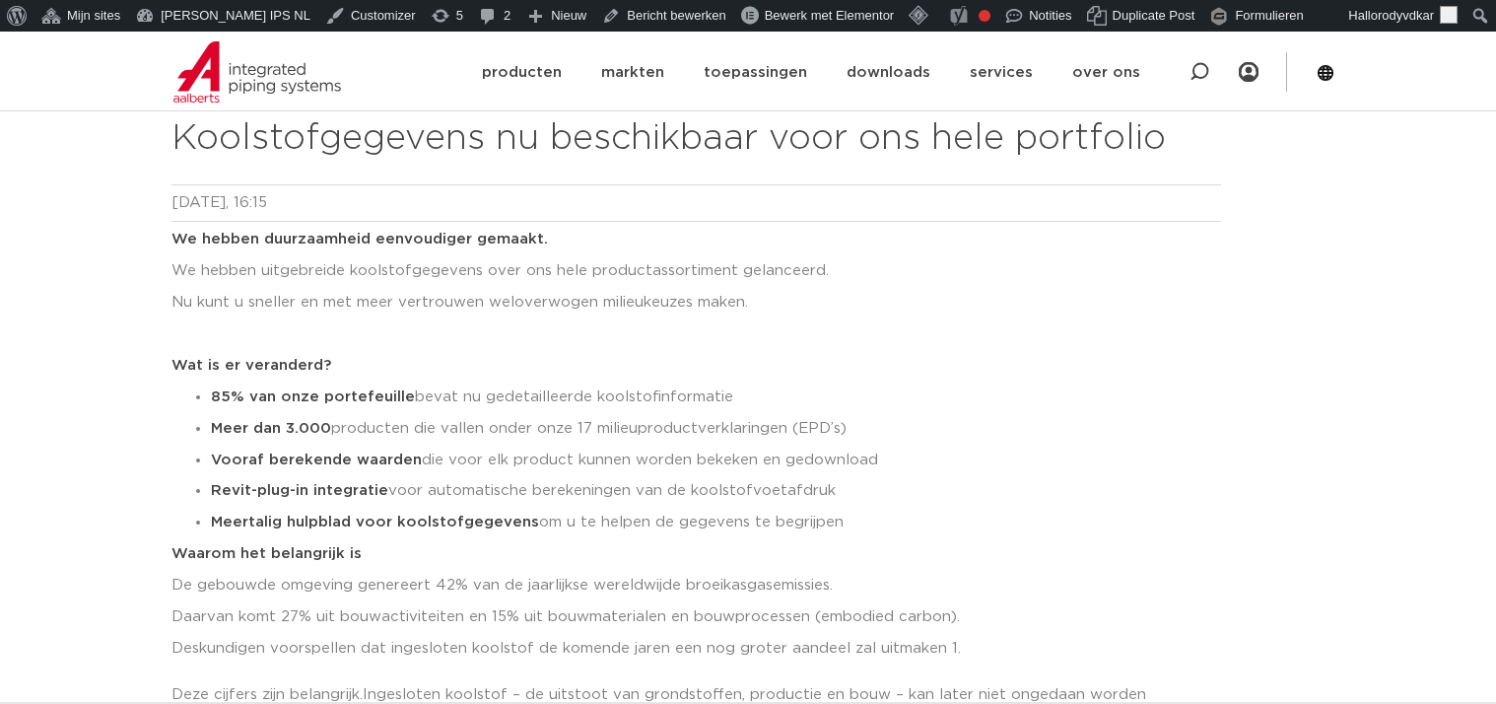
scroll to position [115, 0]
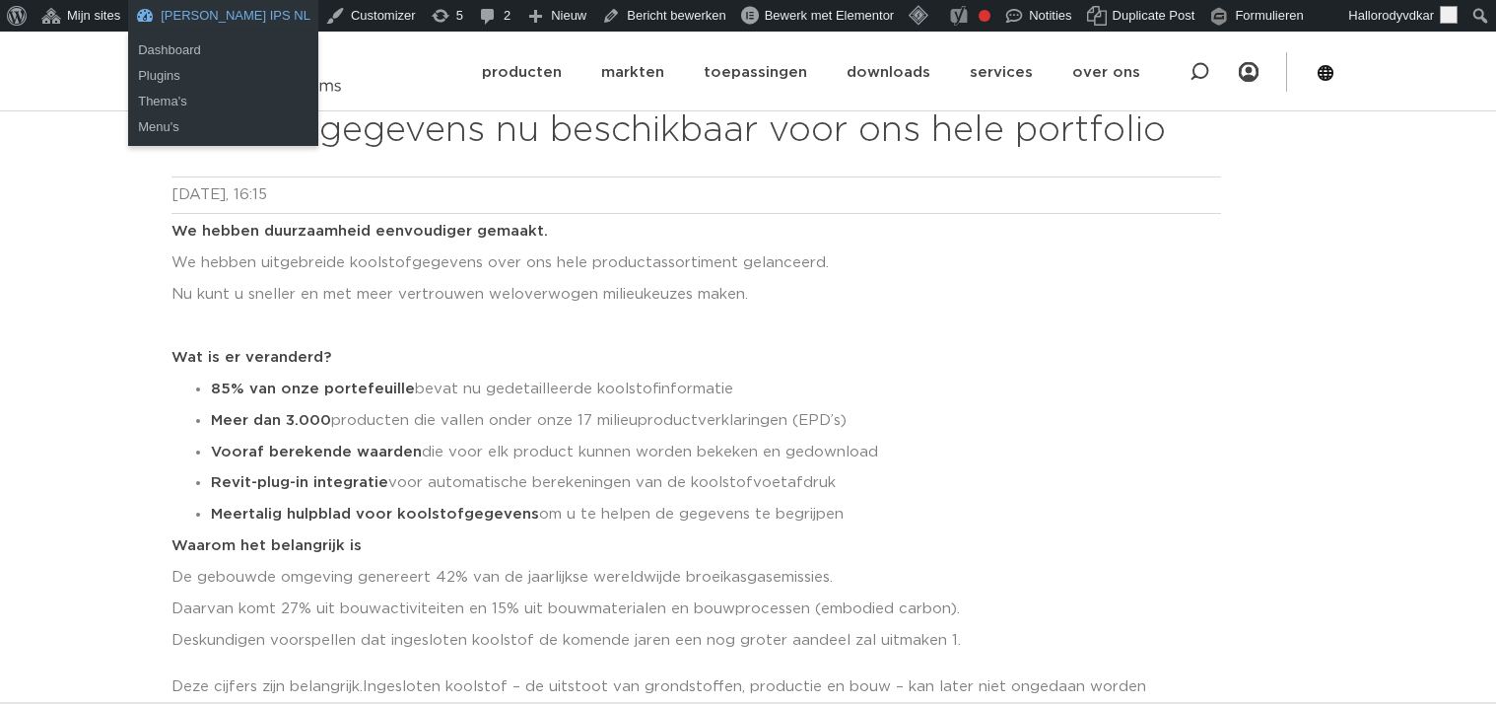
click at [211, 4] on link "[PERSON_NAME] IPS NL" at bounding box center [223, 16] width 190 height 32
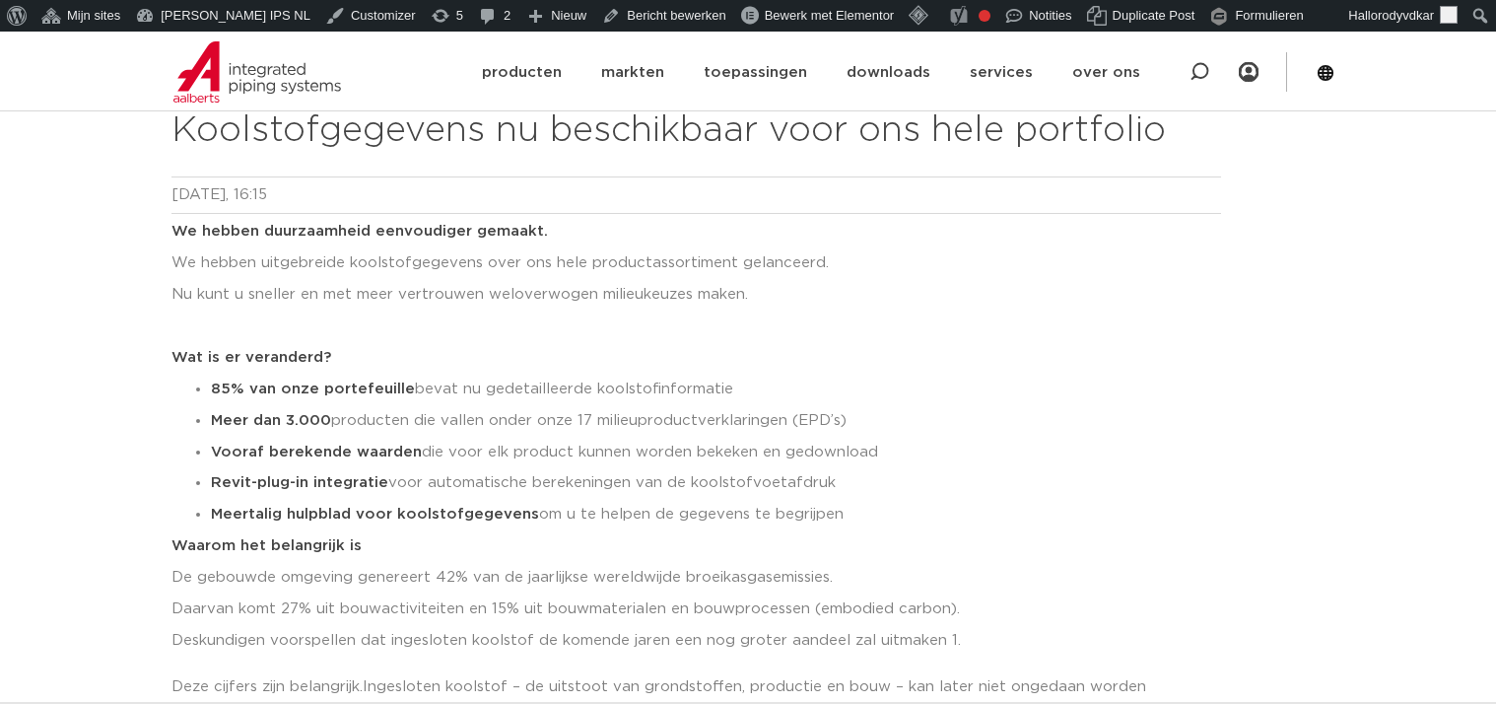
scroll to position [0, 0]
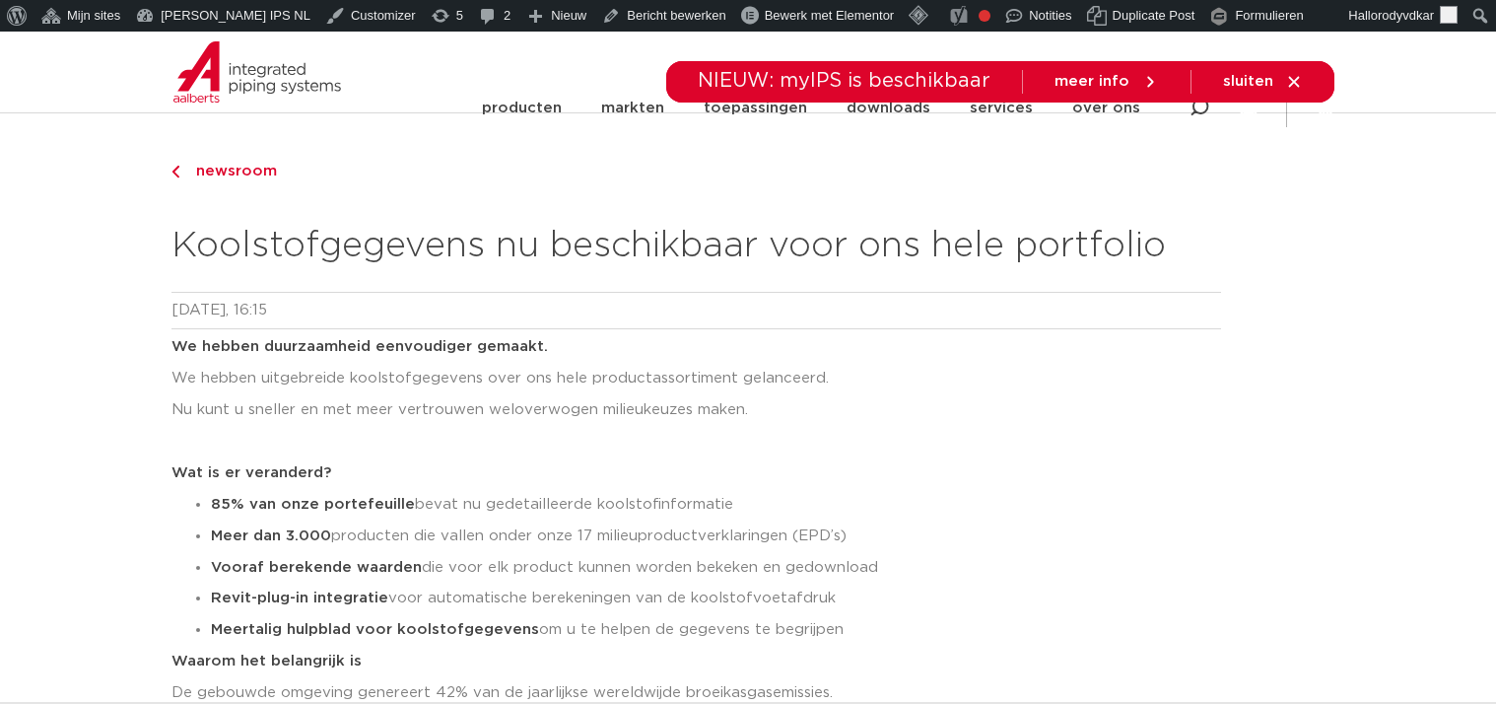
click at [556, 582] on li "Vooraf berekende waarden die voor elk product kunnen worden bekeken en gedownlo…" at bounding box center [716, 568] width 1010 height 32
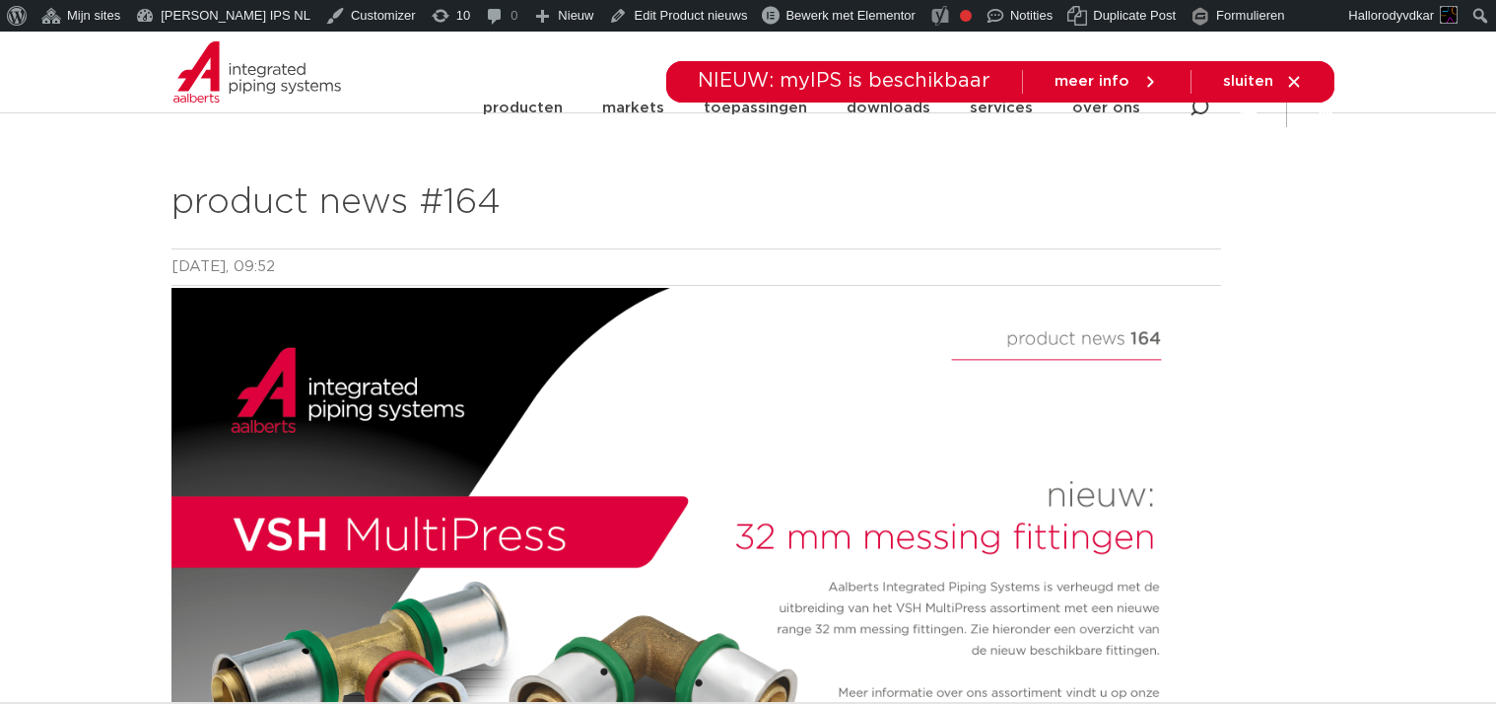
click at [832, 200] on h2 "product news #164" at bounding box center [697, 202] width 1050 height 47
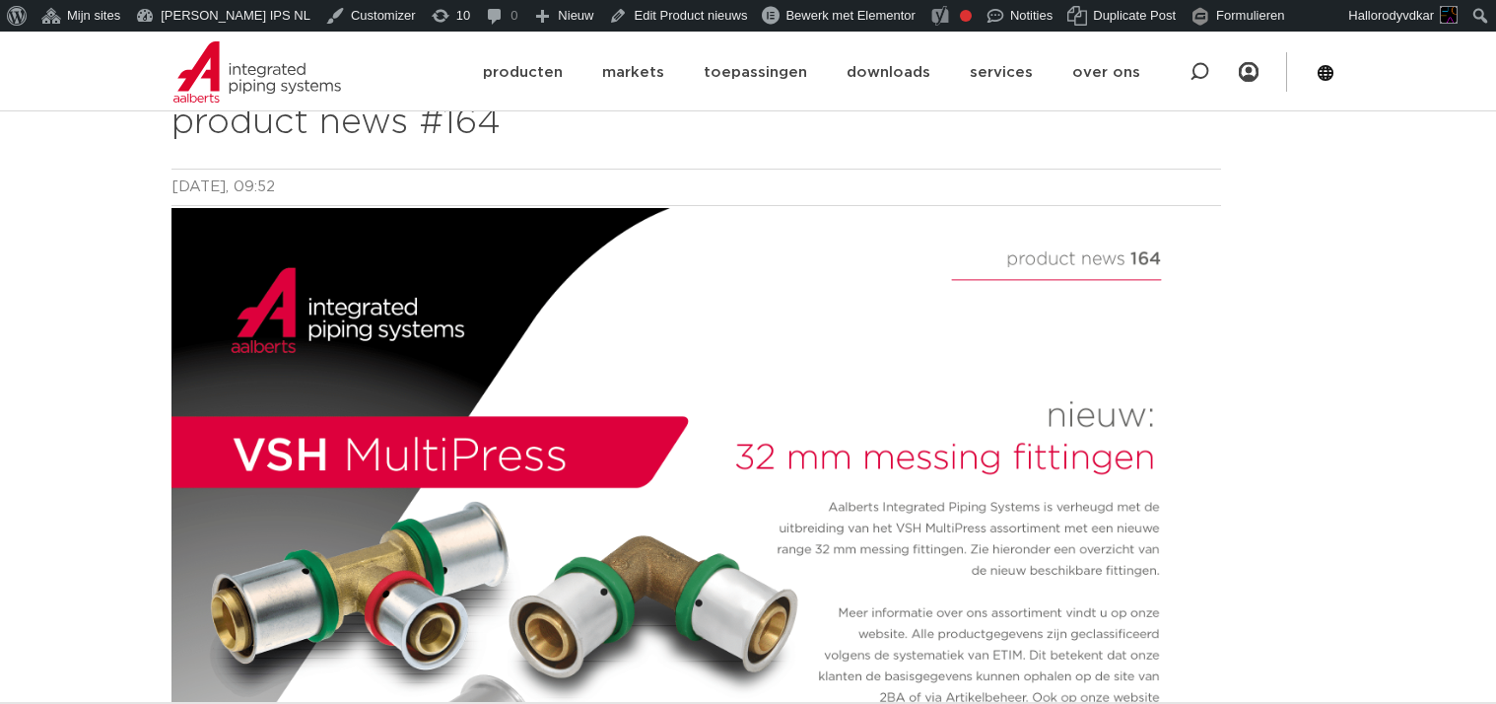
scroll to position [87, 0]
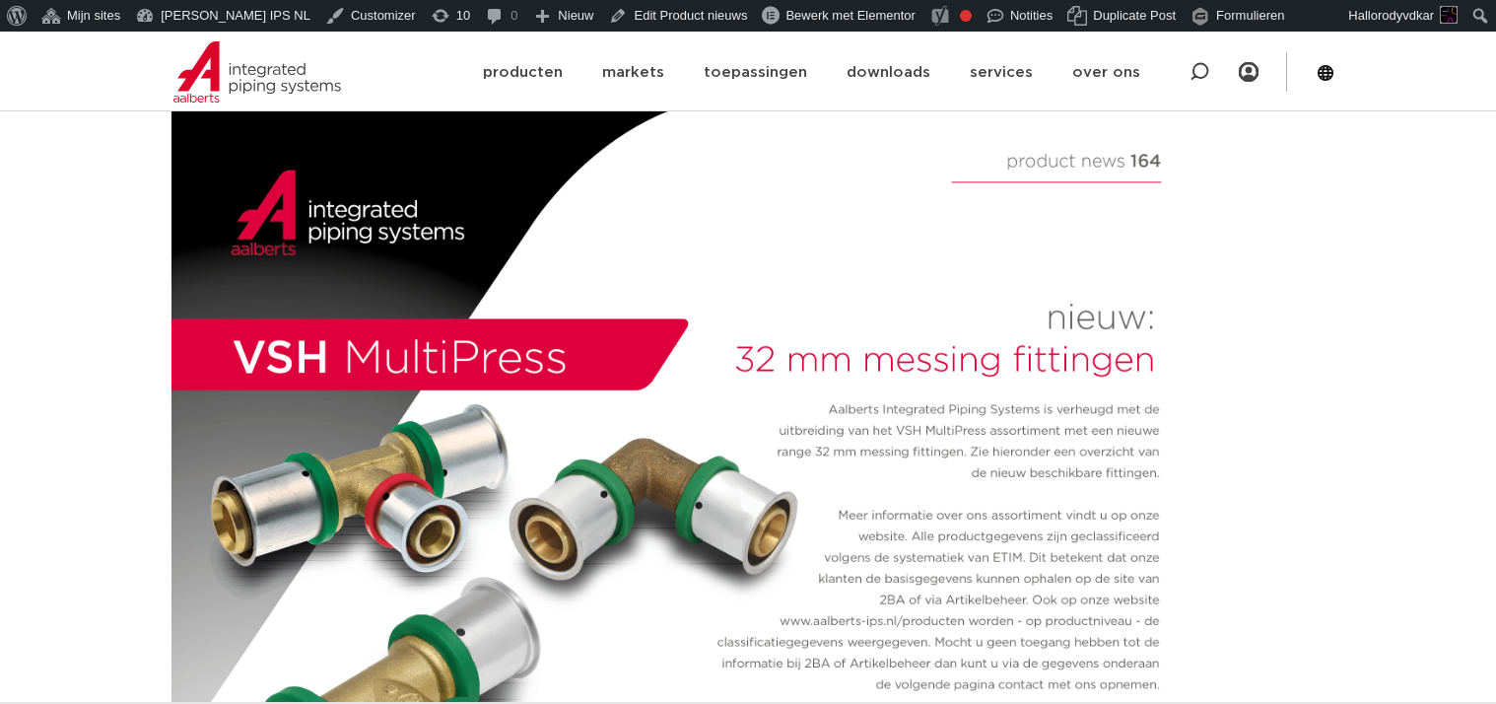
scroll to position [180, 0]
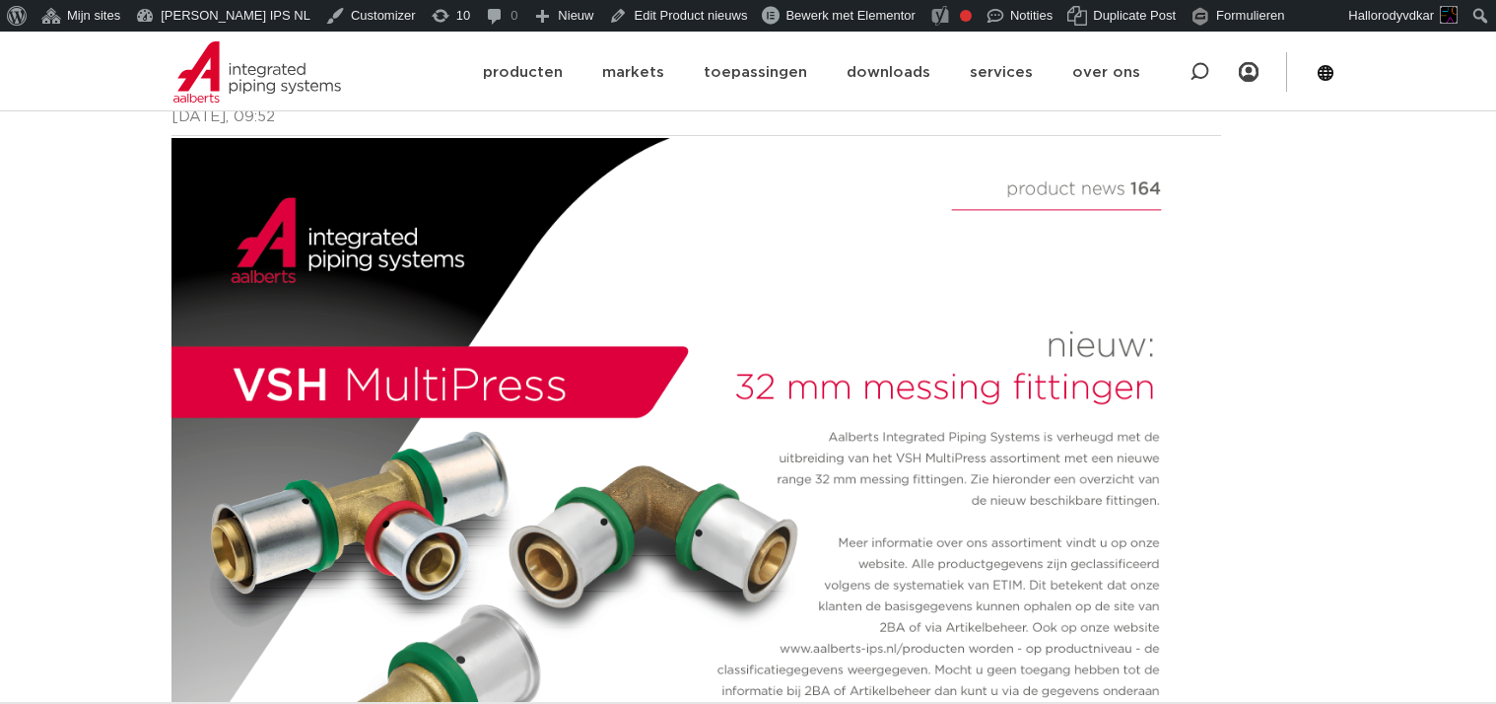
scroll to position [172, 0]
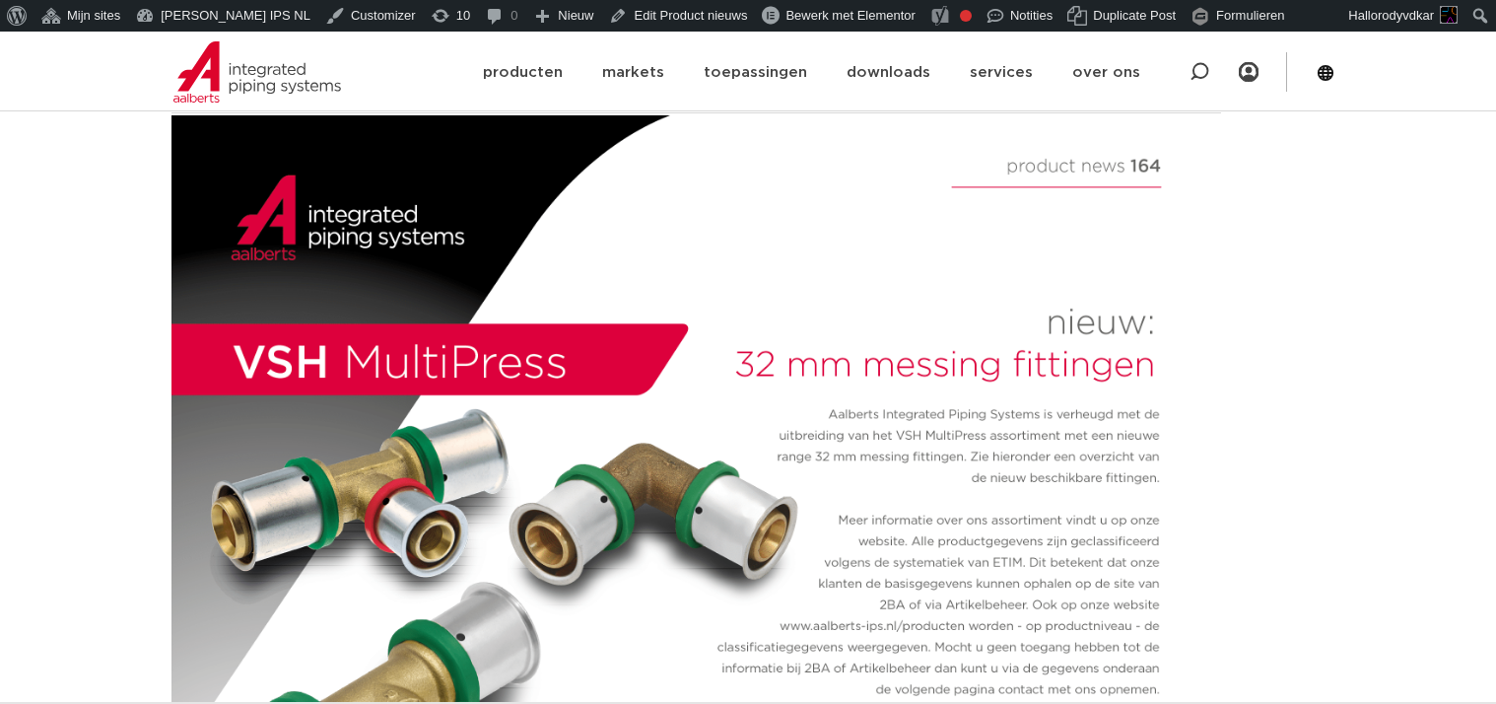
scroll to position [76, 0]
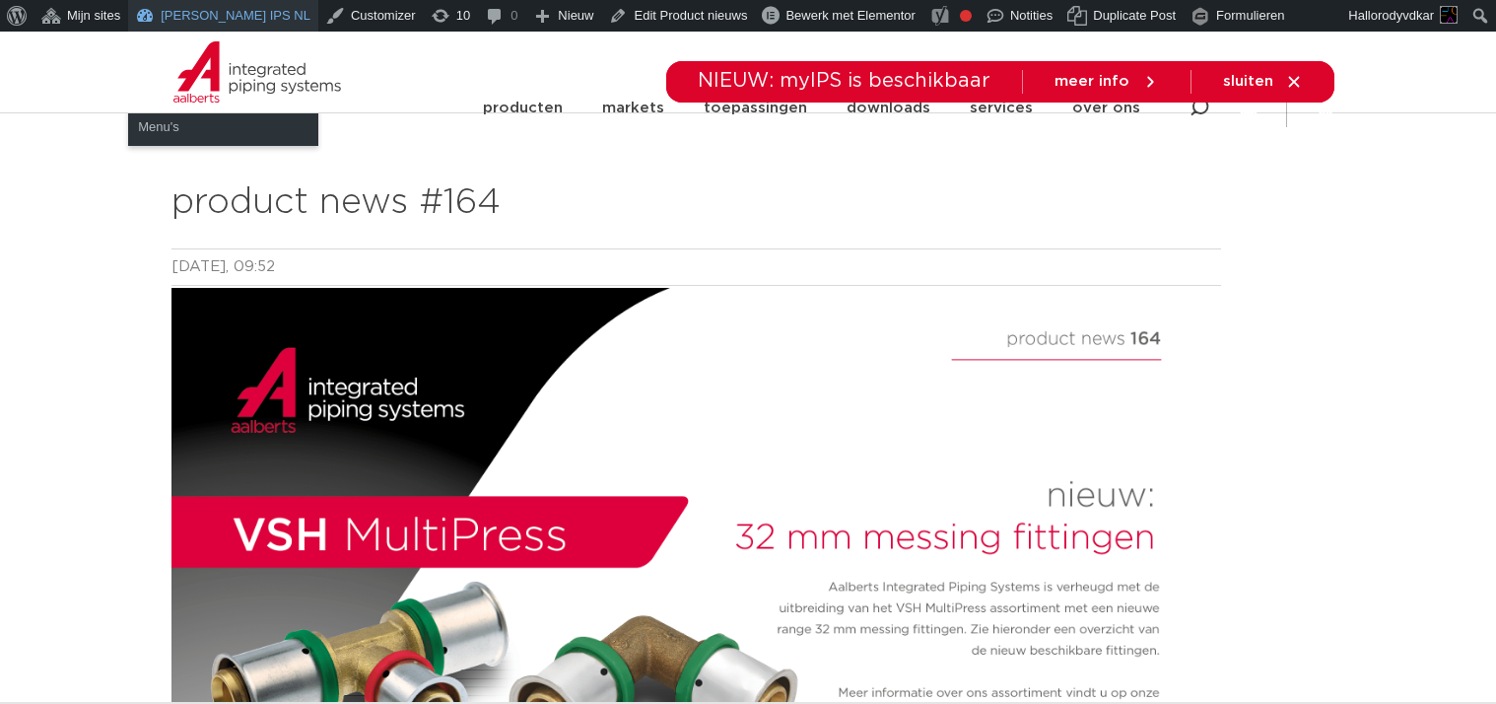
click at [209, 25] on link "[PERSON_NAME] IPS NL" at bounding box center [223, 16] width 190 height 32
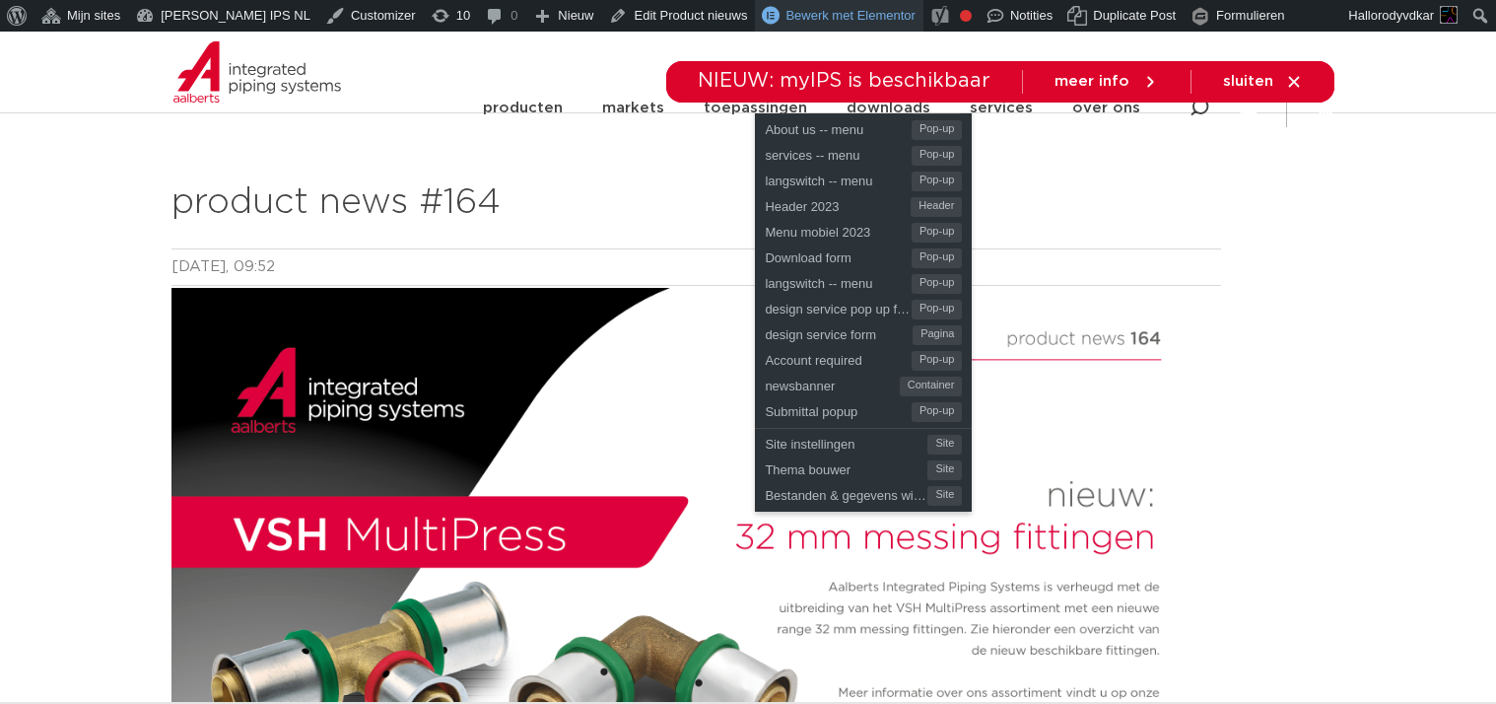
click at [755, 18] on link "Bewerk met Elementor" at bounding box center [839, 16] width 169 height 32
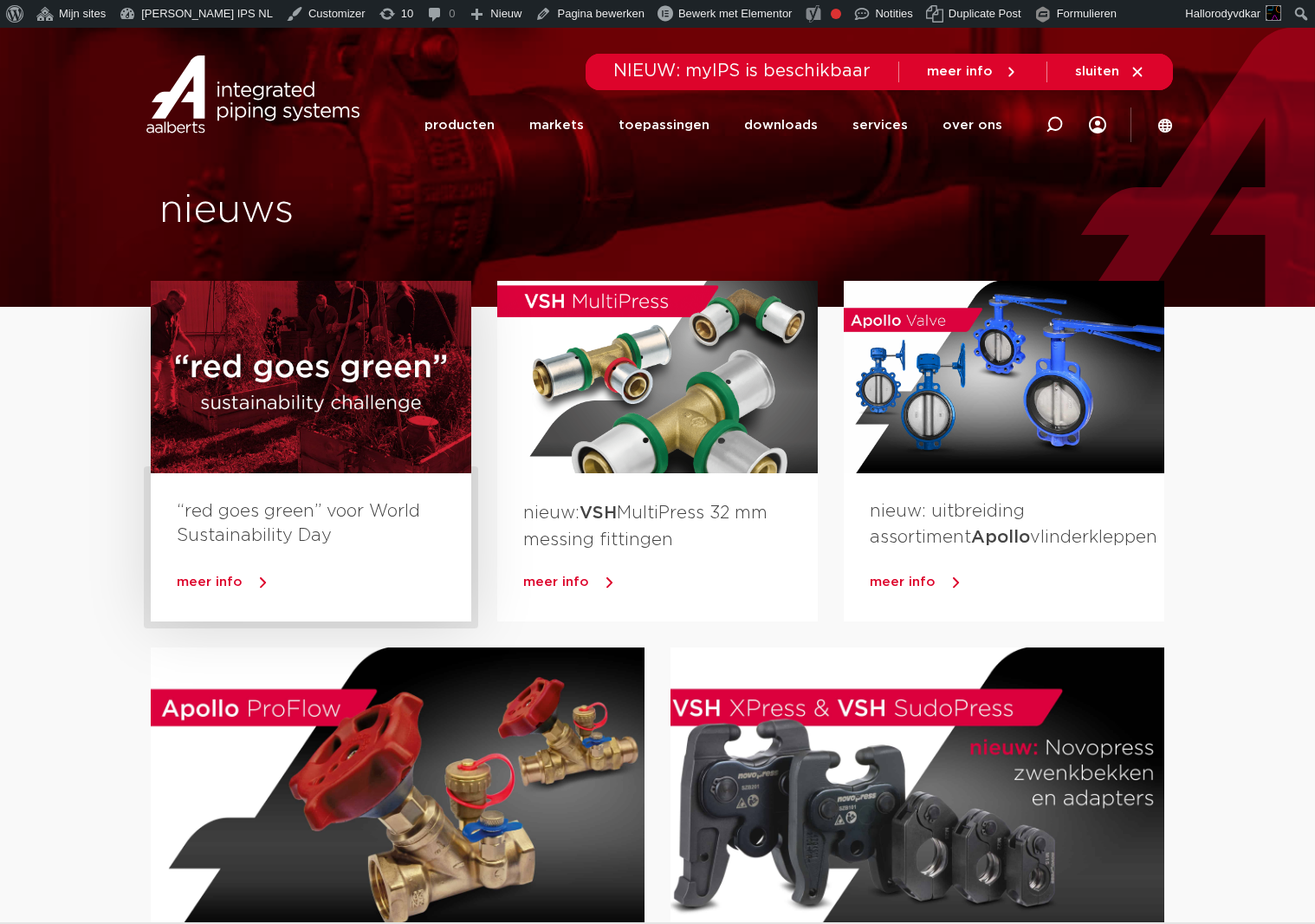
click at [229, 586] on span "meer info" at bounding box center [209, 581] width 66 height 13
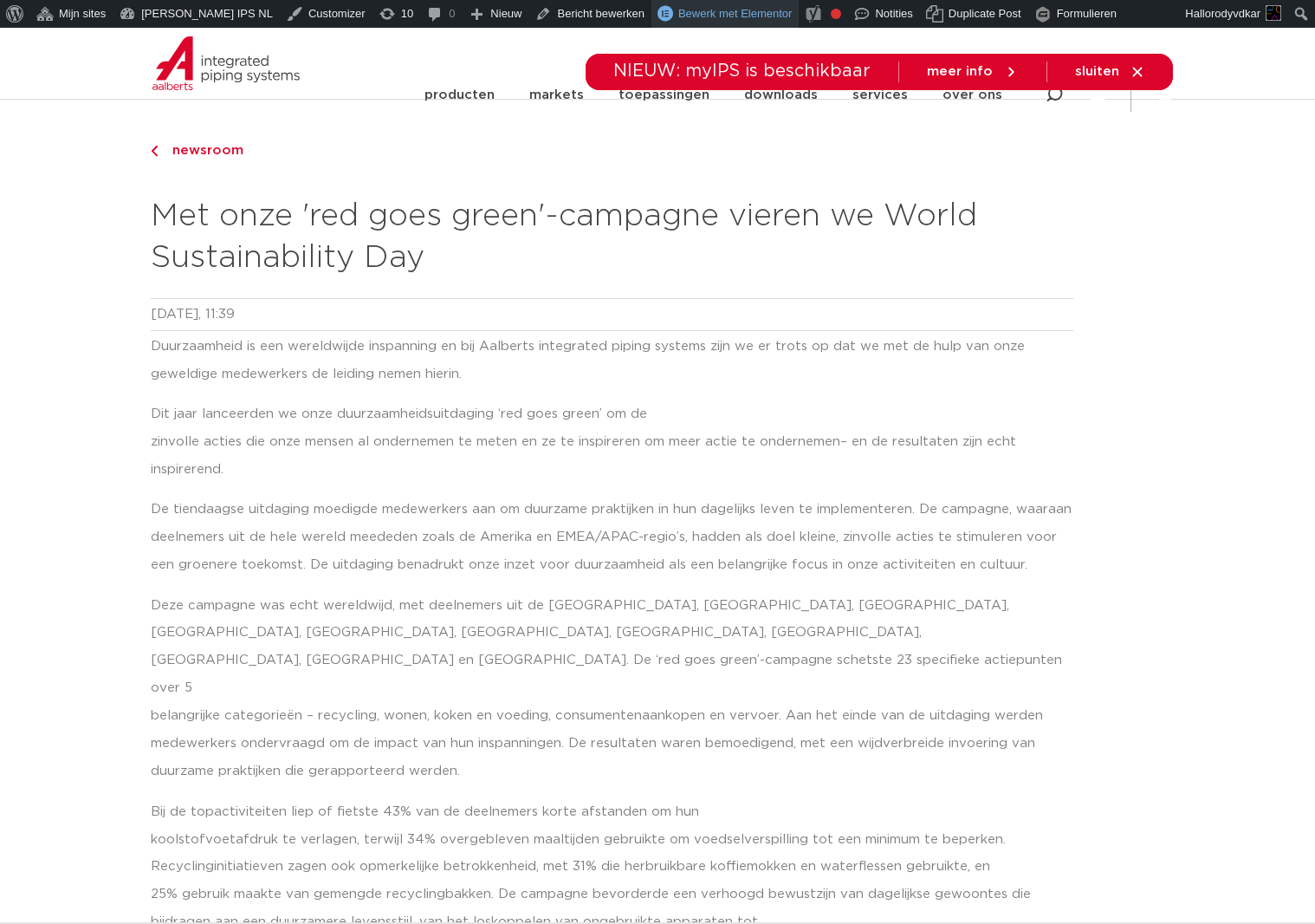
click at [680, 2] on link "Bewerk met Elementor" at bounding box center [725, 14] width 149 height 28
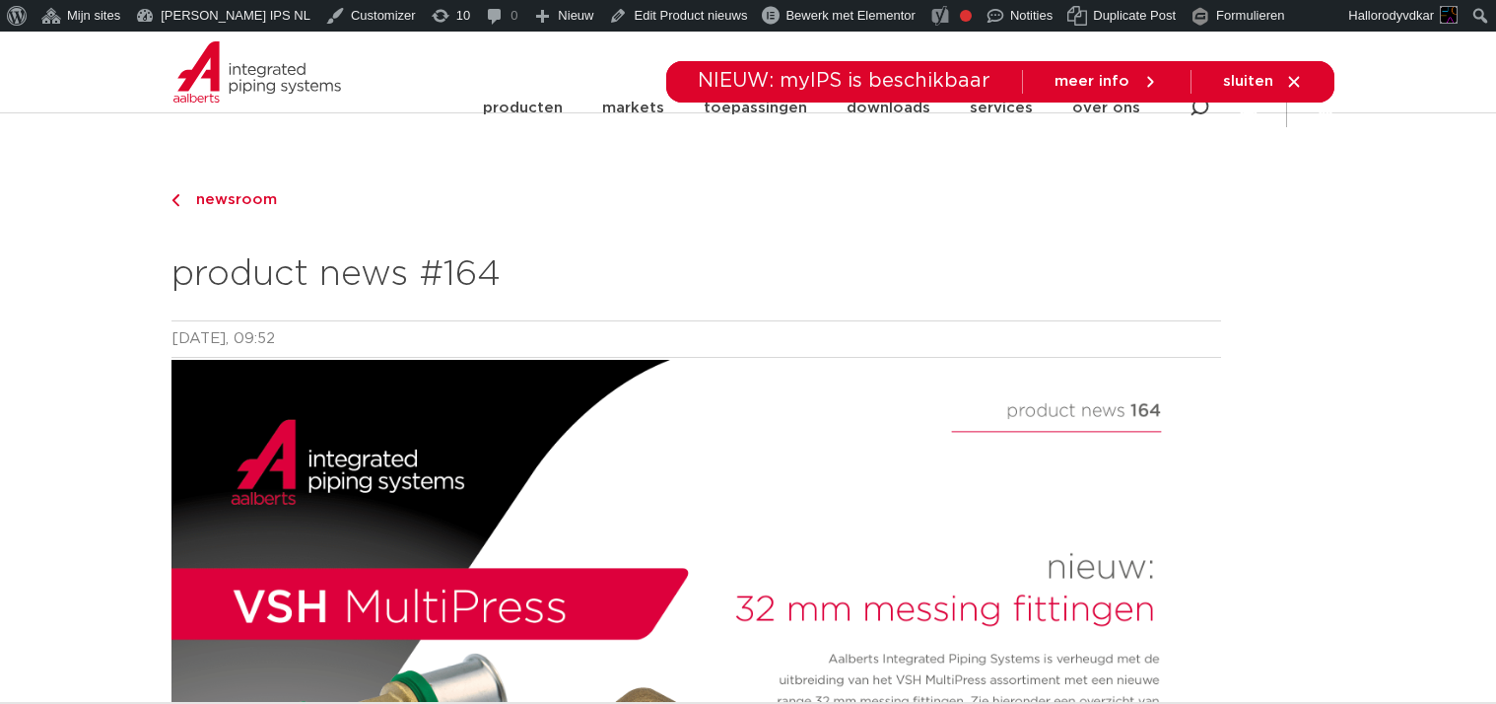
click at [233, 199] on span "newsroom" at bounding box center [230, 199] width 93 height 15
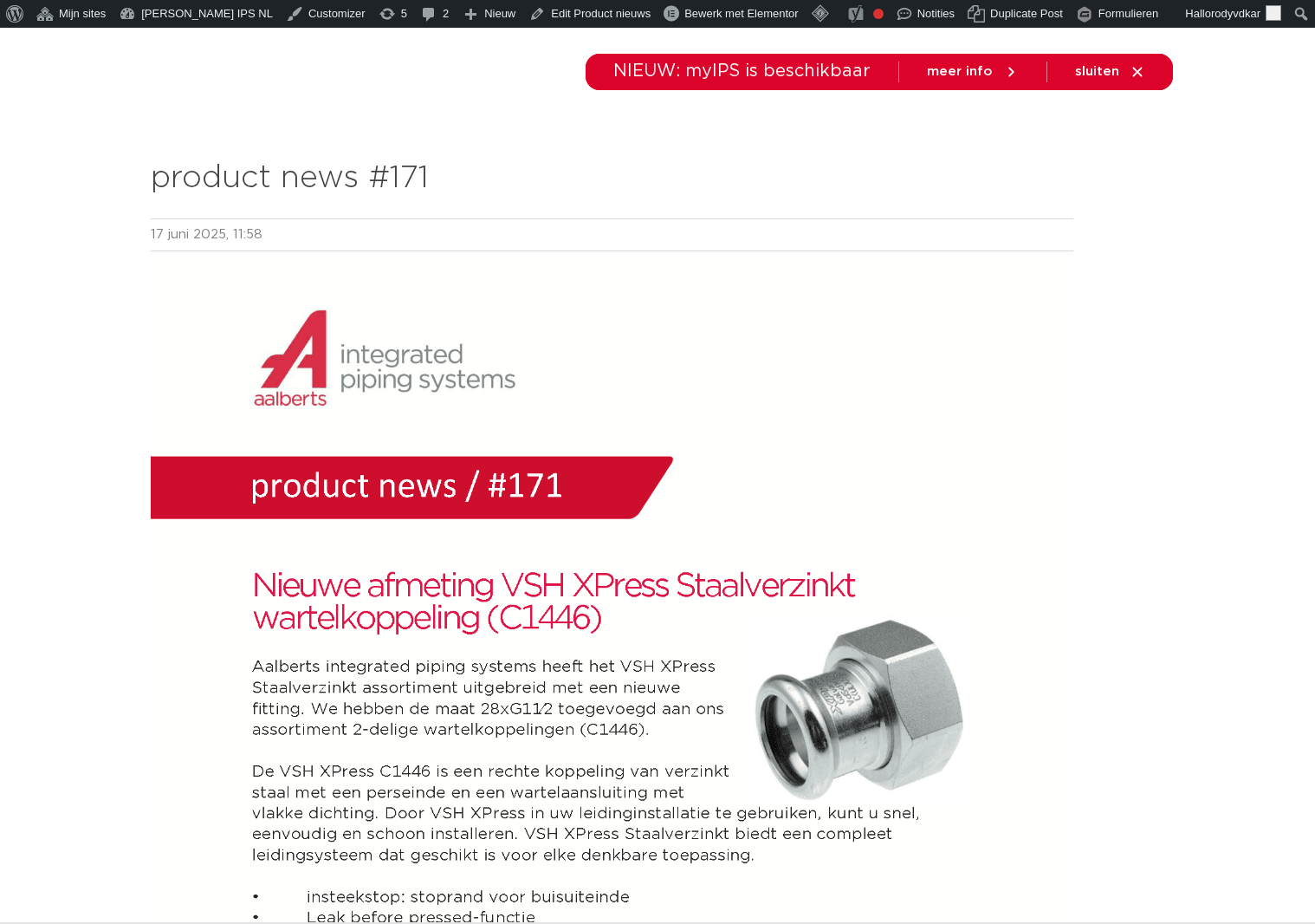
click at [955, 325] on img at bounding box center [613, 906] width 923 height 1305
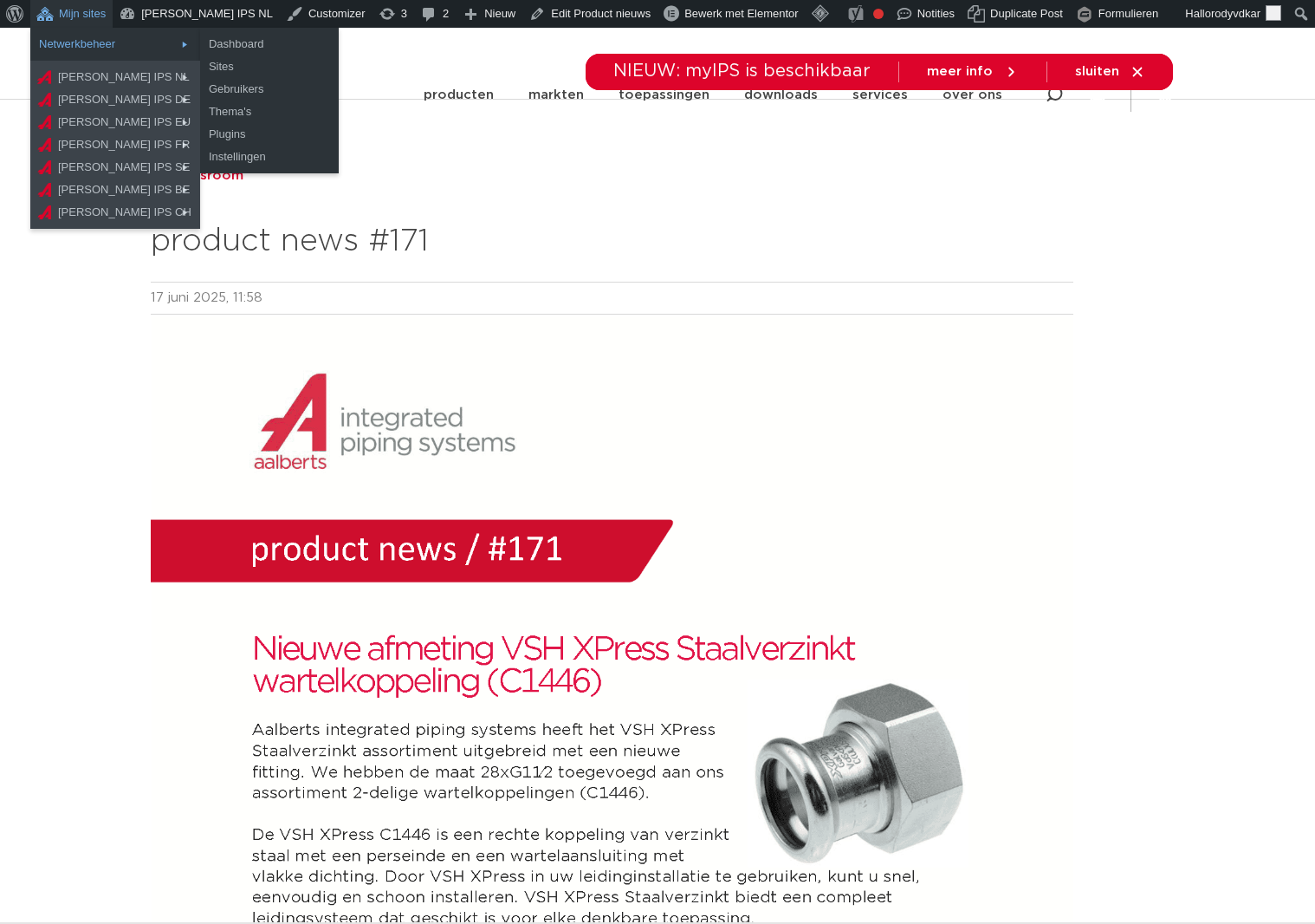
click at [78, 50] on link "Netwerkbeheer" at bounding box center [114, 44] width 170 height 23
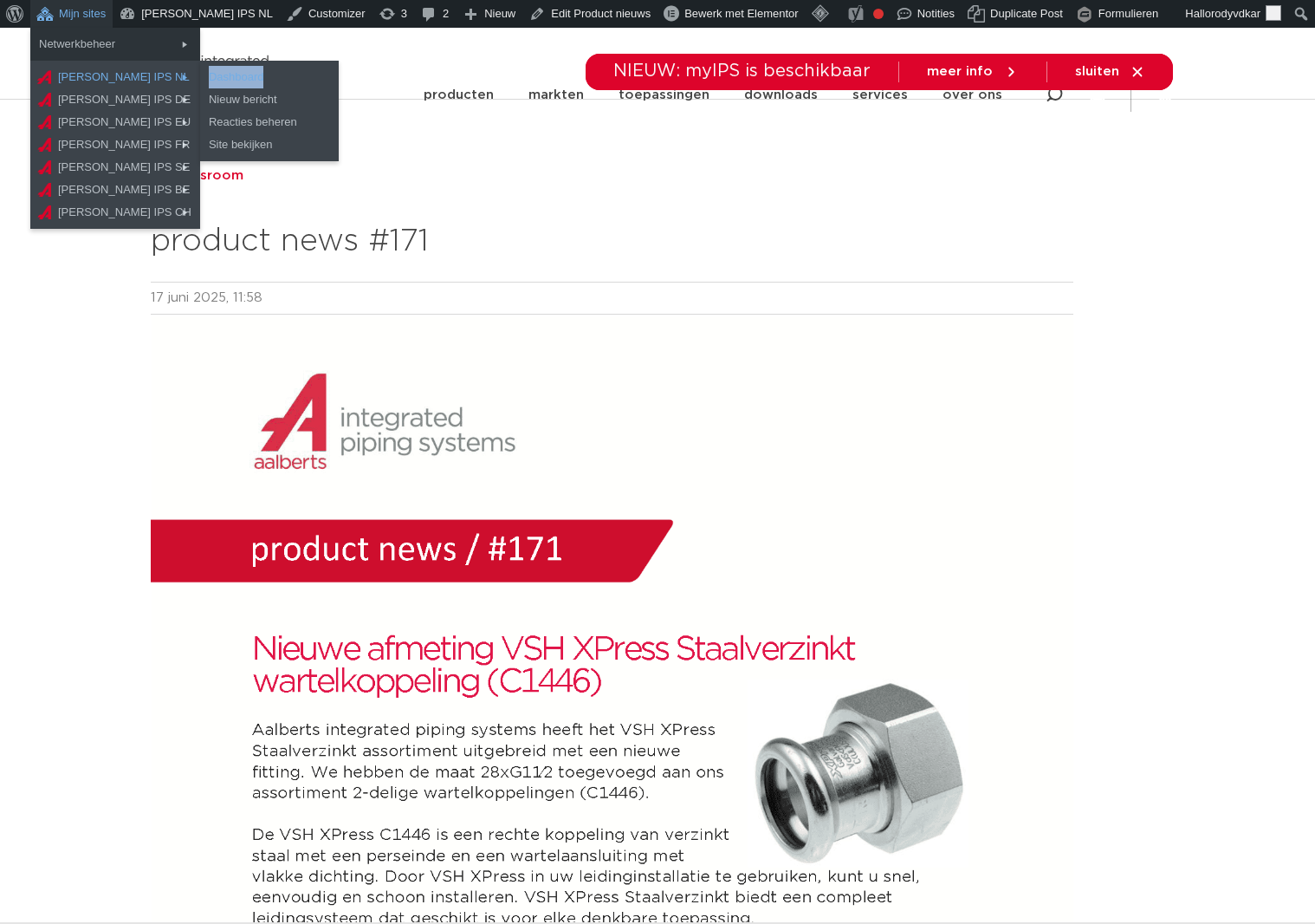
click at [205, 78] on link "Dashboard" at bounding box center [270, 77] width 139 height 23
